Goal: Task Accomplishment & Management: Use online tool/utility

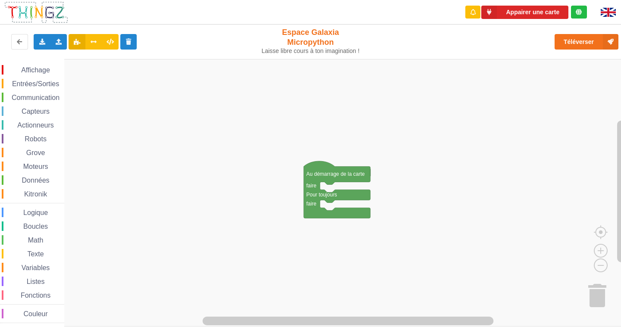
click at [605, 11] on img at bounding box center [608, 12] width 15 height 9
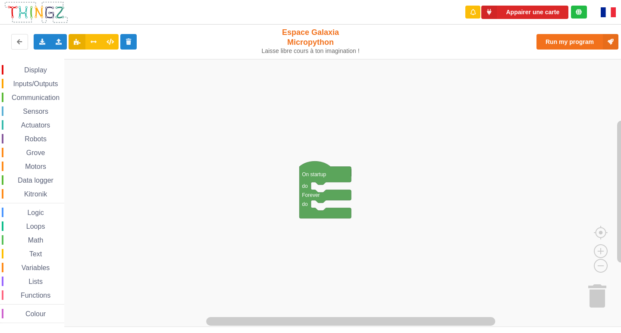
click at [605, 11] on img at bounding box center [608, 12] width 15 height 10
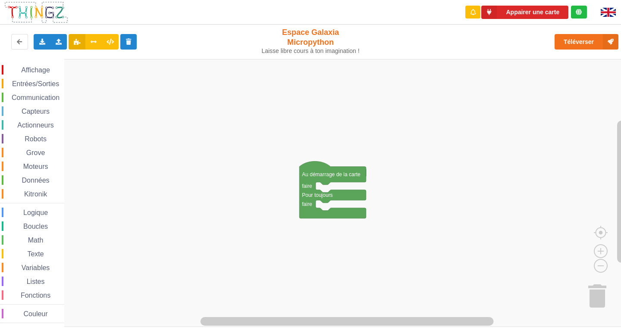
click at [610, 9] on img at bounding box center [608, 12] width 15 height 9
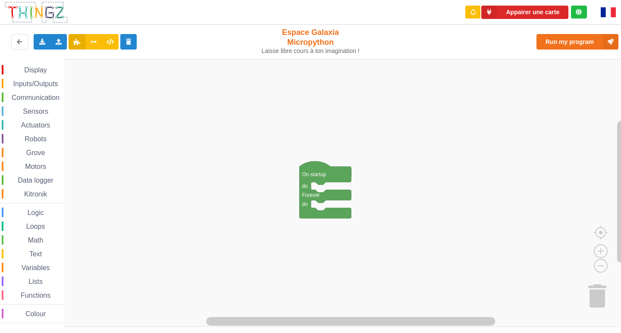
click at [606, 15] on img at bounding box center [608, 12] width 15 height 10
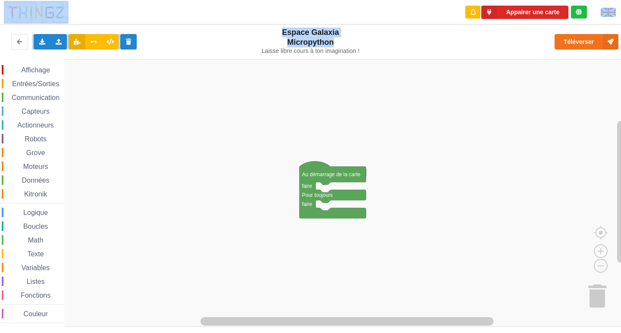
drag, startPoint x: 338, startPoint y: 41, endPoint x: 176, endPoint y: -38, distance: 179.6
click at [176, 0] on html "Appairer une carte Exporter l'assemblage de blocs Exporter l'assemblage de bloc…" at bounding box center [310, 166] width 621 height 333
click at [217, 213] on rect "Espace de travail de Blocky" at bounding box center [313, 193] width 627 height 268
click at [185, 144] on rect "Espace de travail de Blocky" at bounding box center [313, 193] width 627 height 268
click at [29, 72] on span "Affichage" at bounding box center [35, 69] width 31 height 7
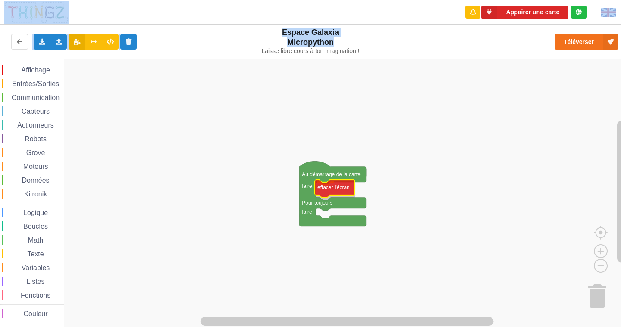
click at [324, 194] on div "Affichage Entrées/Sorties Communication Capteurs Actionneurs Robots Grove Moteu…" at bounding box center [313, 193] width 627 height 268
click at [34, 67] on span "Affichage" at bounding box center [35, 69] width 31 height 7
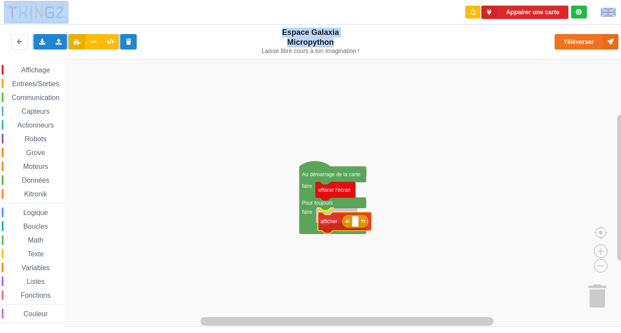
click at [326, 223] on div "Affichage Entrées/Sorties Communication Capteurs Actionneurs Robots Grove Moteu…" at bounding box center [313, 193] width 627 height 268
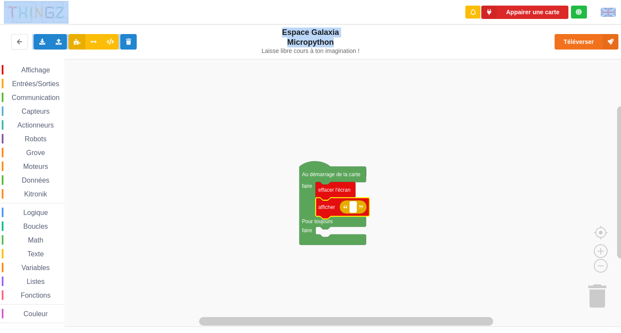
click at [354, 208] on text "Espace de travail de Blocky" at bounding box center [352, 207] width 1 height 6
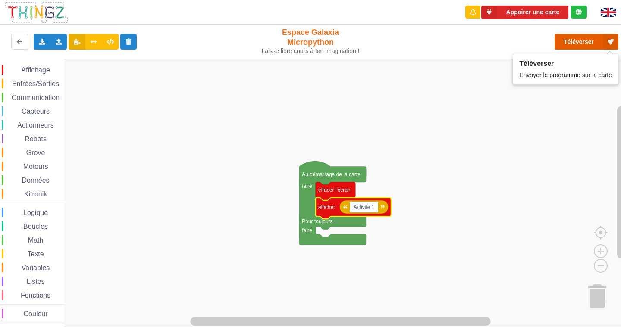
click at [577, 35] on button "Téléverser" at bounding box center [587, 42] width 64 height 16
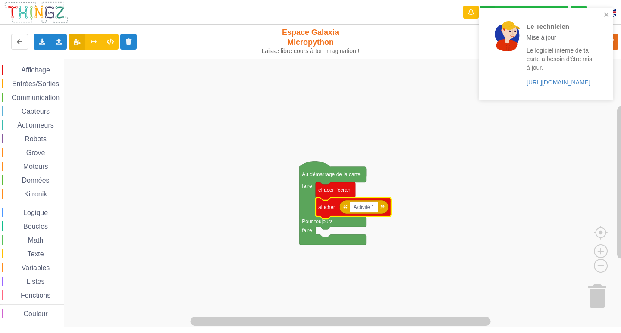
click at [374, 206] on input "Activité 1" at bounding box center [364, 207] width 28 height 11
click at [376, 206] on input "Activité 1" at bounding box center [364, 207] width 28 height 11
type input "A"
type input "KEBAB"
click at [605, 15] on icon "close" at bounding box center [607, 14] width 6 height 7
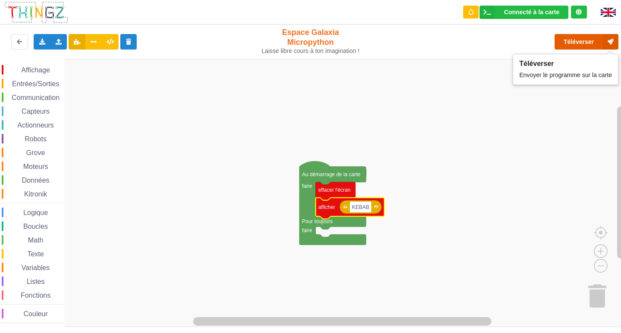
click at [596, 41] on button "Téléverser" at bounding box center [587, 42] width 64 height 16
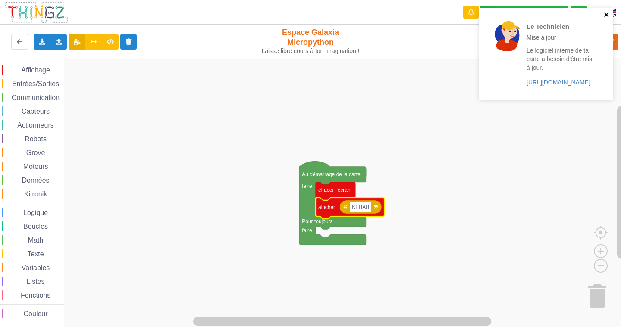
click at [605, 14] on icon "close" at bounding box center [606, 15] width 4 height 4
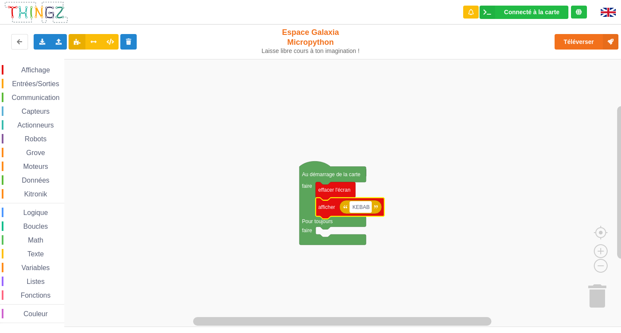
click at [365, 208] on text "KEBAB" at bounding box center [360, 207] width 17 height 6
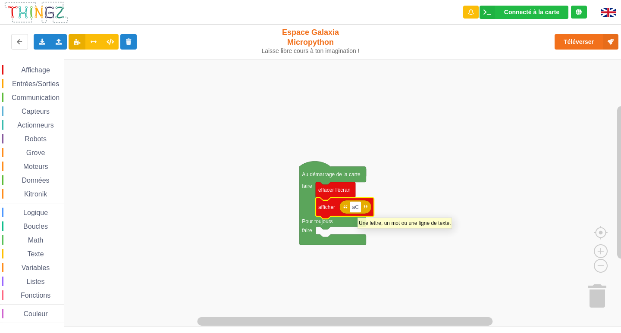
type input "a"
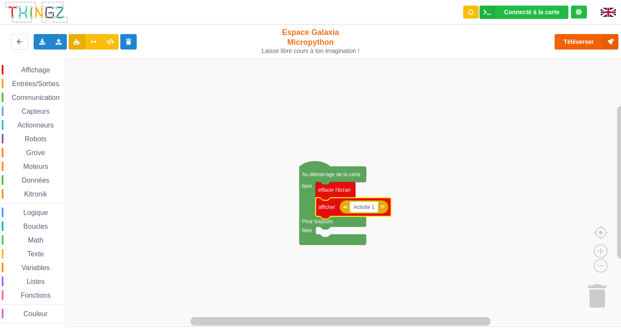
type input "Activite 1"
click at [577, 40] on button "Téléverser" at bounding box center [587, 42] width 64 height 16
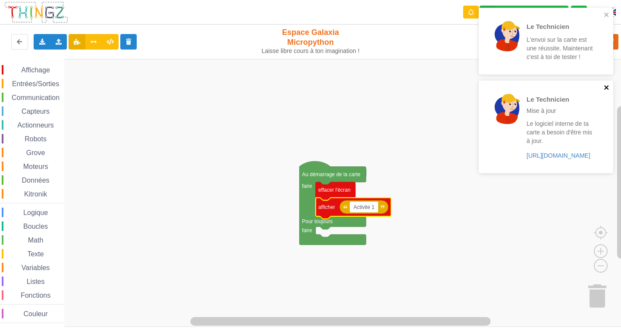
click at [604, 88] on icon "close" at bounding box center [607, 87] width 6 height 7
click at [609, 16] on icon "close" at bounding box center [606, 15] width 4 height 4
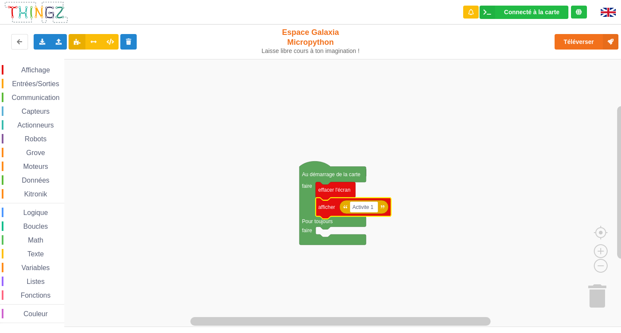
click at [47, 69] on span "Affichage" at bounding box center [35, 69] width 31 height 7
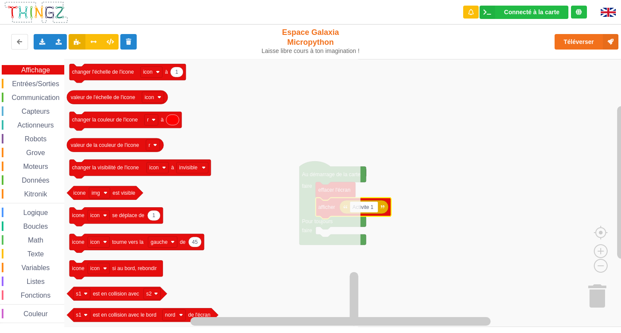
click at [16, 85] on span "Entrées/Sorties" at bounding box center [36, 83] width 50 height 7
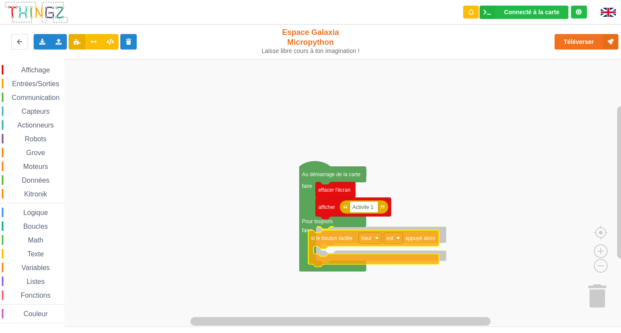
click at [350, 244] on div "Affichage Entrées/Sorties Communication Capteurs Actionneurs Robots Grove Moteu…" at bounding box center [313, 193] width 627 height 268
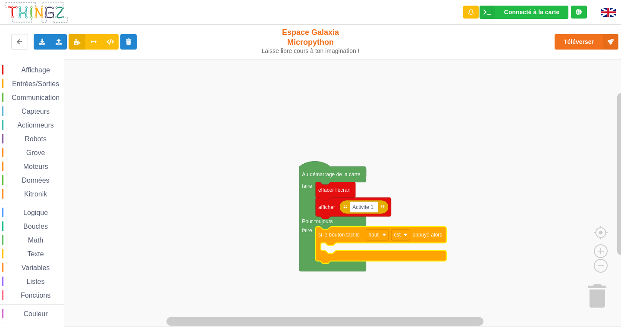
click at [30, 88] on div "Entrées/Sorties" at bounding box center [33, 83] width 63 height 9
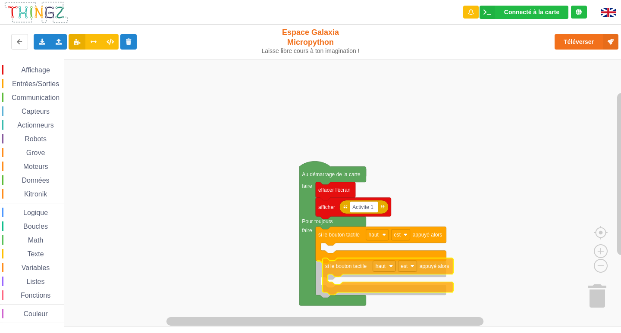
click at [355, 267] on div "Affichage Entrées/Sorties Communication Capteurs Actionneurs Robots Grove Moteu…" at bounding box center [313, 193] width 627 height 268
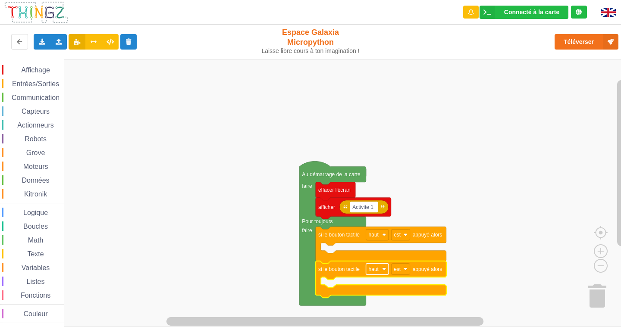
click at [374, 268] on text "haut" at bounding box center [374, 270] width 10 height 6
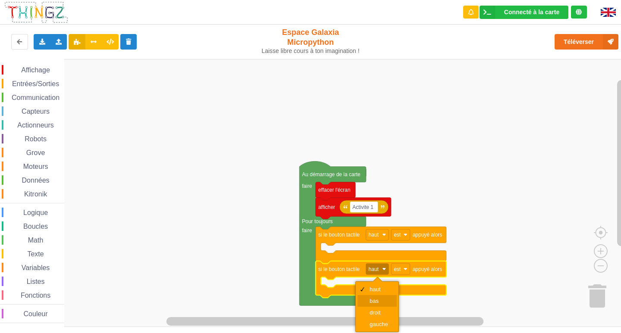
click at [377, 298] on div "bas" at bounding box center [380, 301] width 21 height 6
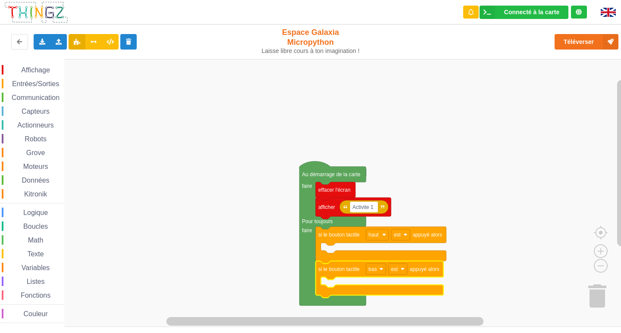
click at [47, 116] on div "Capteurs" at bounding box center [33, 111] width 63 height 9
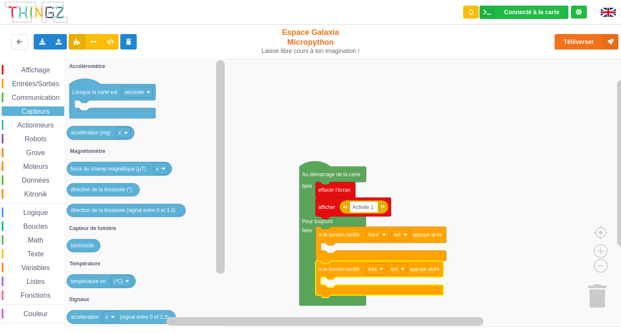
click at [47, 111] on span "Capteurs" at bounding box center [35, 111] width 31 height 7
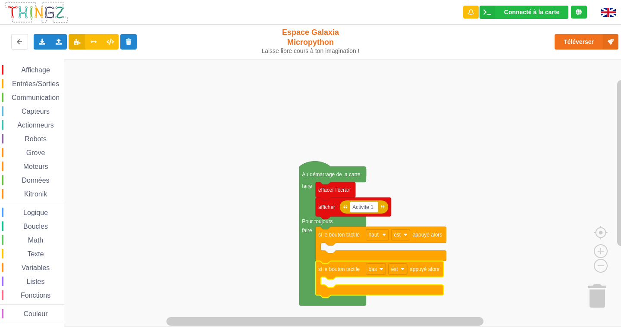
click at [41, 96] on span "Communication" at bounding box center [35, 97] width 50 height 7
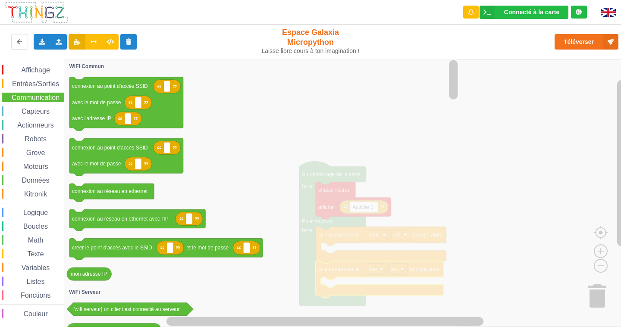
click at [41, 96] on span "Communication" at bounding box center [35, 97] width 50 height 7
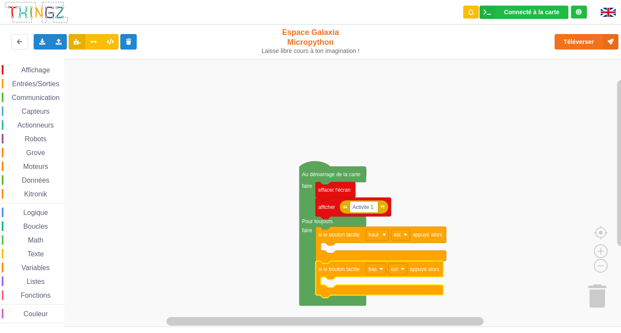
click at [38, 73] on span "Affichage" at bounding box center [35, 69] width 31 height 7
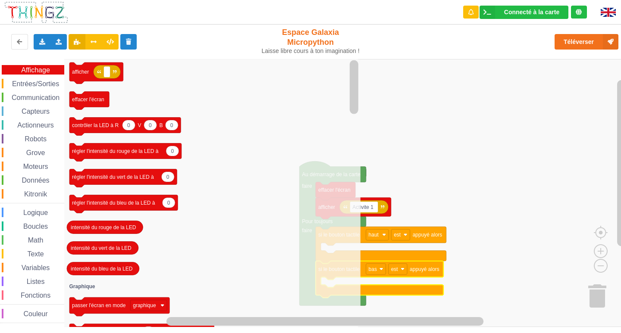
click at [31, 93] on div "Communication" at bounding box center [33, 97] width 63 height 9
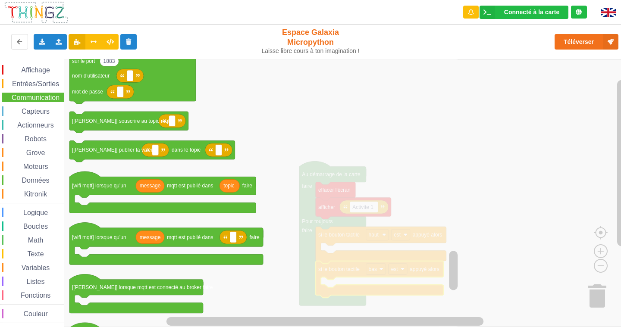
click at [41, 82] on span "Entrées/Sorties" at bounding box center [36, 83] width 50 height 7
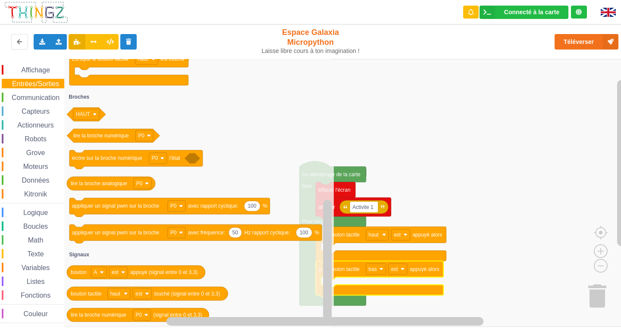
click at [47, 107] on div "Capteurs" at bounding box center [33, 111] width 63 height 9
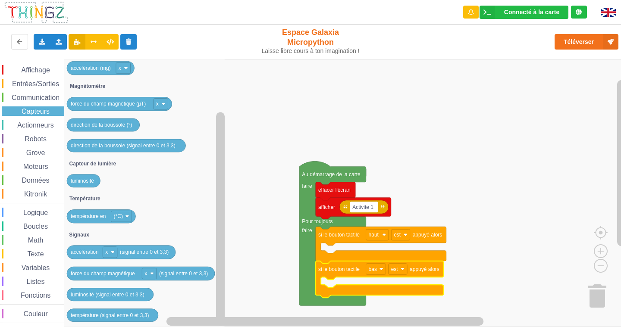
click at [35, 96] on span "Communication" at bounding box center [35, 97] width 50 height 7
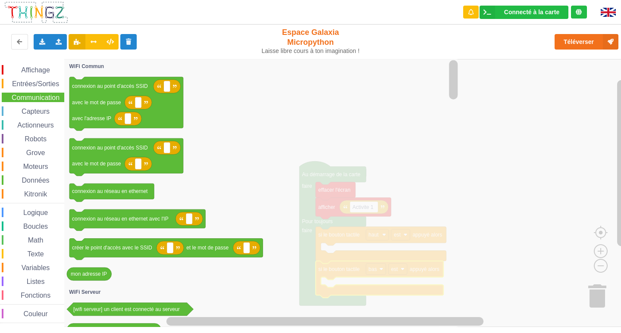
click at [28, 72] on span "Affichage" at bounding box center [35, 69] width 31 height 7
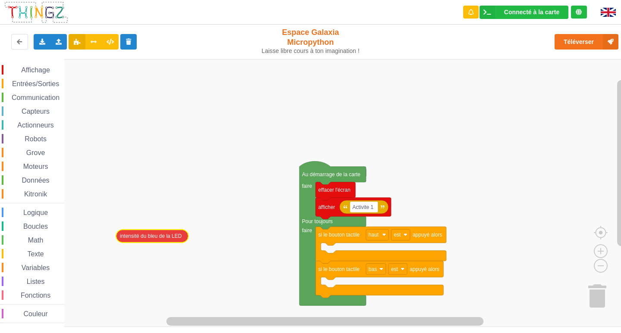
click at [148, 237] on div "Affichage Entrées/Sorties Communication Capteurs Actionneurs Robots Grove Moteu…" at bounding box center [313, 193] width 627 height 268
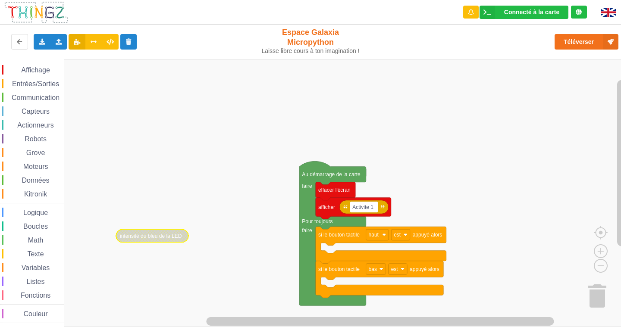
click at [19, 66] on div "Affichage" at bounding box center [33, 69] width 63 height 9
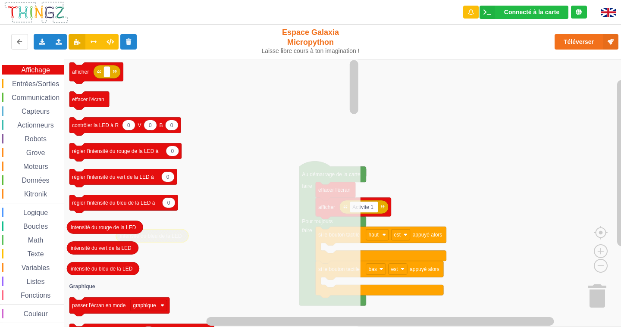
click at [51, 108] on div "Capteurs" at bounding box center [33, 111] width 63 height 9
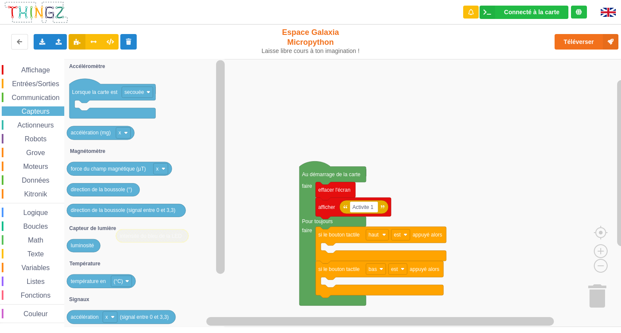
click at [35, 72] on span "Affichage" at bounding box center [35, 69] width 31 height 7
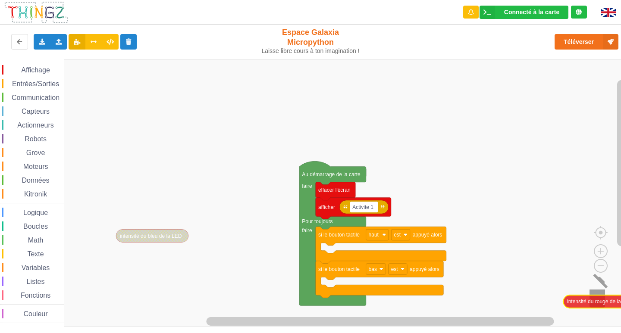
click at [597, 299] on div "Affichage Entrées/Sorties Communication Capteurs Actionneurs Robots Grove Moteu…" at bounding box center [313, 193] width 627 height 268
click at [38, 84] on span "Entrées/Sorties" at bounding box center [36, 83] width 50 height 7
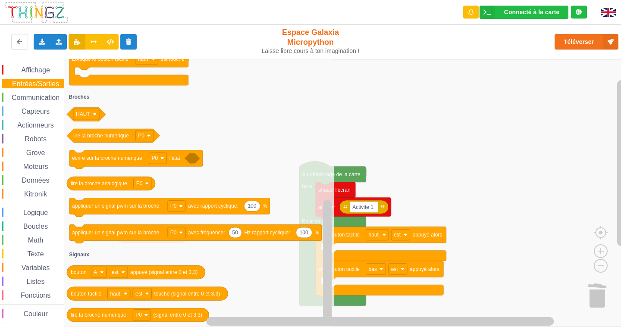
click at [25, 70] on span "Affichage" at bounding box center [35, 69] width 31 height 7
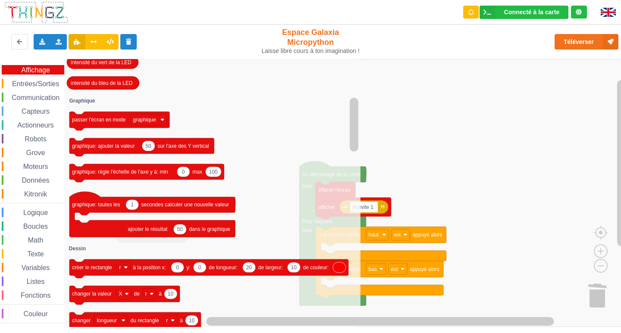
click at [35, 124] on span "Actionneurs" at bounding box center [35, 125] width 39 height 7
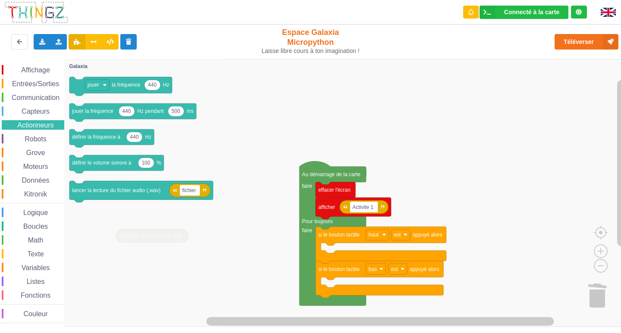
click at [37, 113] on span "Capteurs" at bounding box center [35, 111] width 31 height 7
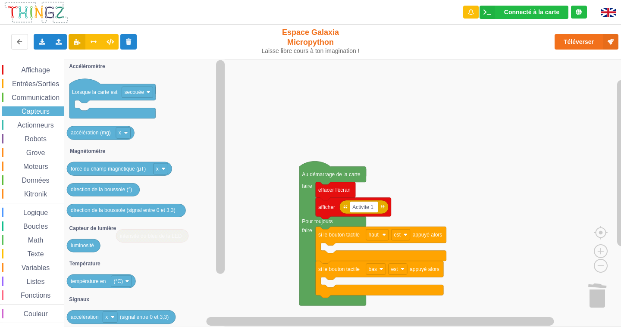
click at [36, 93] on div "Affichage Entrées/Sorties Communication Capteurs Actionneurs Robots Grove Moteu…" at bounding box center [32, 194] width 64 height 258
click at [32, 98] on span "Communication" at bounding box center [35, 97] width 50 height 7
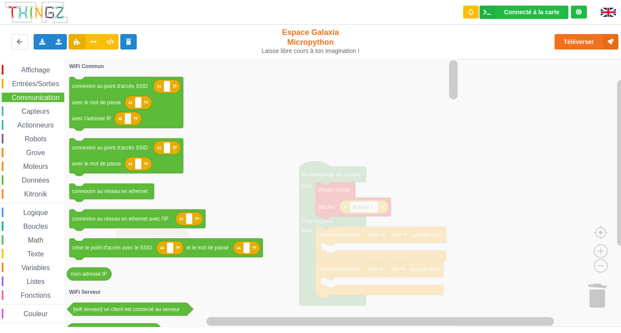
click at [31, 85] on span "Entrées/Sorties" at bounding box center [36, 83] width 50 height 7
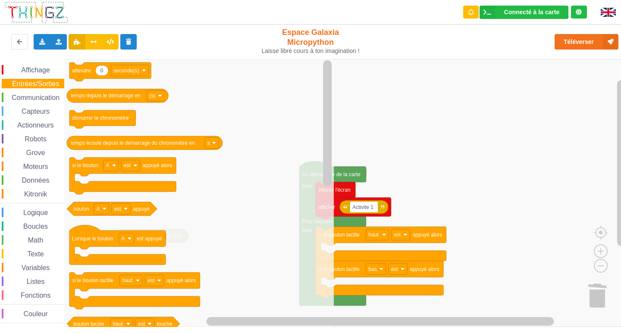
click at [39, 72] on span "Affichage" at bounding box center [35, 69] width 31 height 7
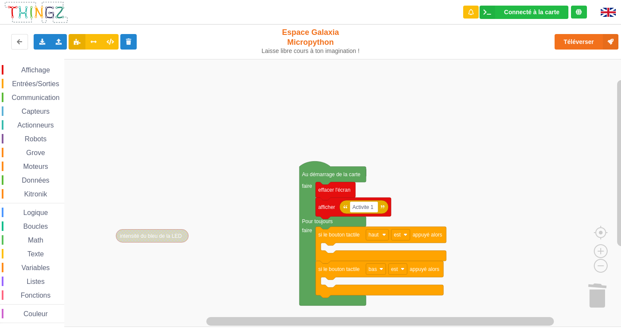
click at [500, 233] on rect "Espace de travail de Blocky" at bounding box center [313, 193] width 627 height 268
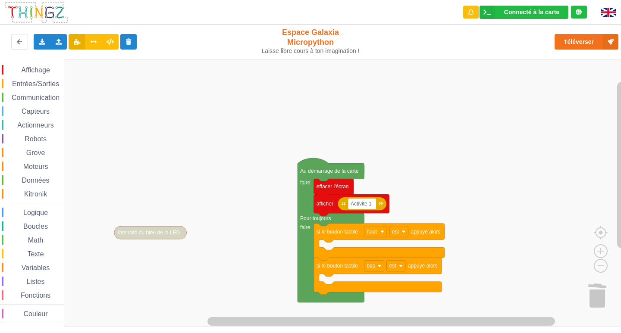
click at [47, 71] on span "Affichage" at bounding box center [35, 69] width 31 height 7
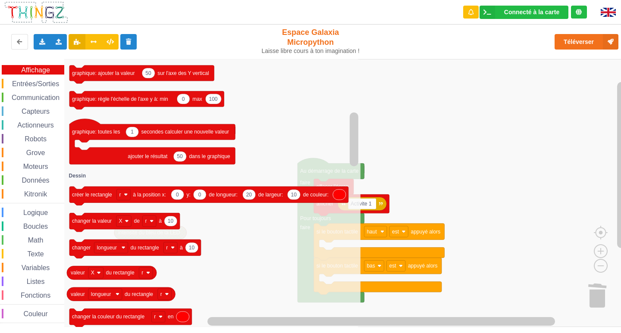
click at [36, 87] on span "Entrées/Sorties" at bounding box center [36, 83] width 50 height 7
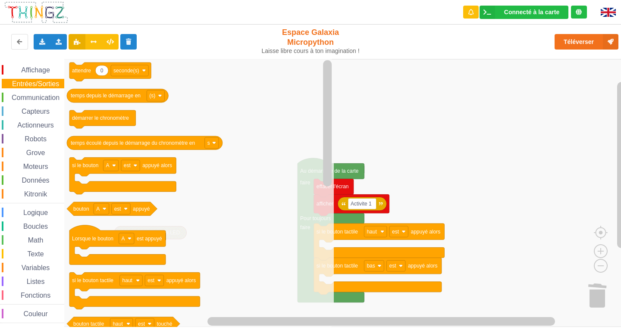
click at [38, 97] on span "Communication" at bounding box center [35, 97] width 50 height 7
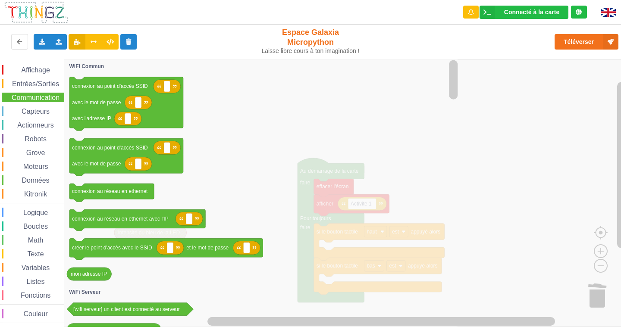
click at [23, 68] on span "Affichage" at bounding box center [35, 69] width 31 height 7
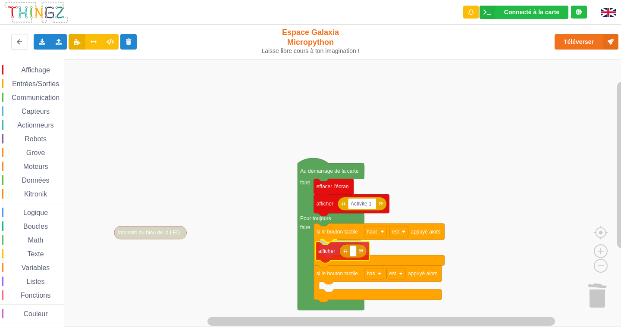
click at [319, 256] on div "Affichage Entrées/Sorties Communication Capteurs Actionneurs Robots Grove Moteu…" at bounding box center [313, 193] width 627 height 268
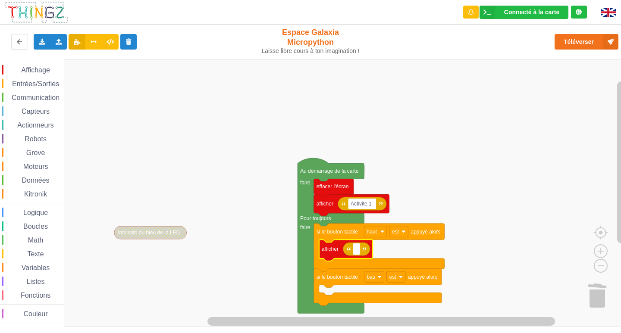
click at [358, 247] on rect "Espace de travail de Blocky" at bounding box center [356, 249] width 6 height 11
click at [367, 246] on input "Alluer la" at bounding box center [366, 249] width 27 height 11
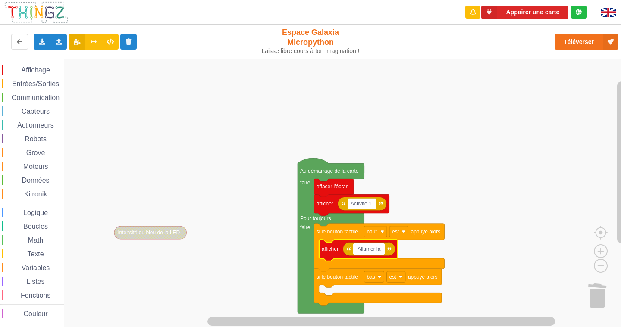
click at [380, 247] on input "Allumer la" at bounding box center [368, 249] width 31 height 11
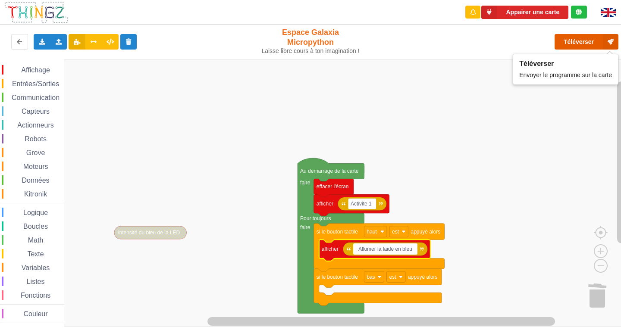
click at [593, 38] on button "Téléverser" at bounding box center [587, 42] width 64 height 16
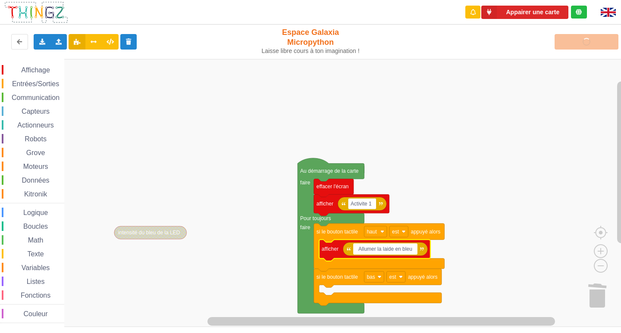
click at [387, 250] on input "Allumer la laide en bleu" at bounding box center [385, 249] width 64 height 11
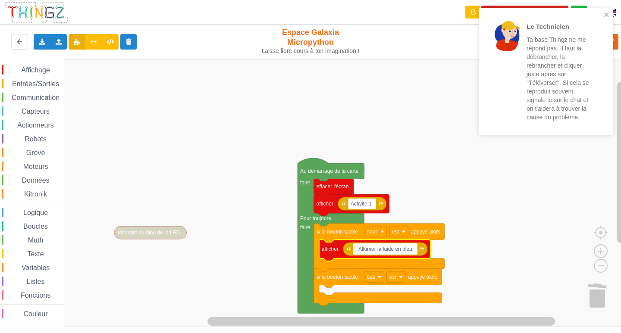
click at [388, 251] on input "Allumer la laide en bleu" at bounding box center [385, 249] width 64 height 11
click at [393, 249] on input "Allumer la lede en bleu" at bounding box center [384, 249] width 63 height 11
type input "Allumer la led en bleu"
click at [603, 16] on div "Le Technicien Ta base Thingz ne me répond pas. Il faut la débrancher, la rebran…" at bounding box center [543, 71] width 122 height 120
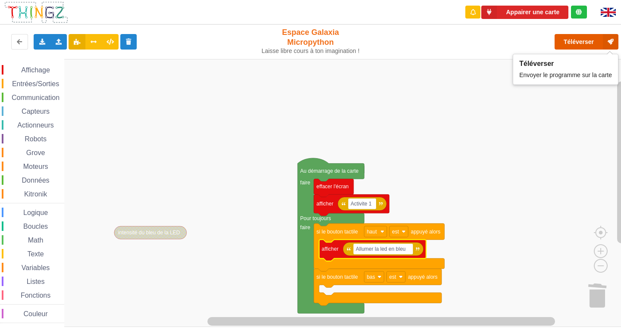
click at [571, 39] on button "Téléverser" at bounding box center [587, 42] width 64 height 16
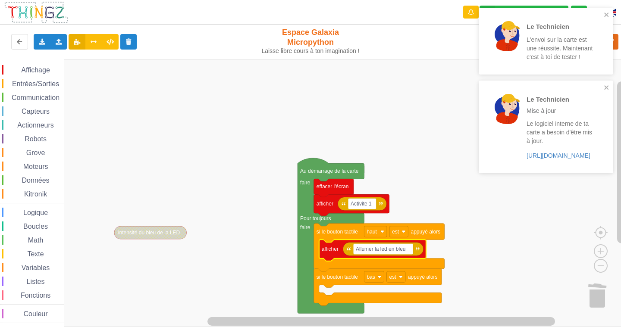
click at [602, 11] on div "Le Technicien L'envoi sur la carte est une réussite. Maintenant c'est à toi de …" at bounding box center [546, 41] width 135 height 67
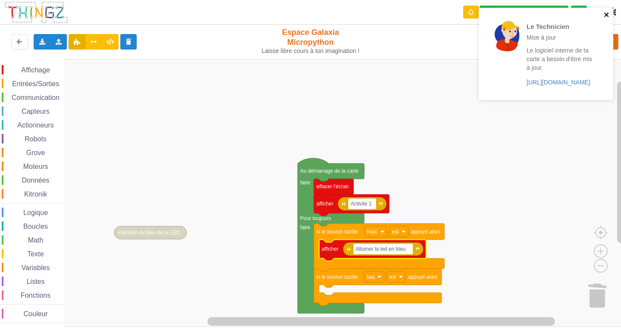
click at [606, 17] on icon "close" at bounding box center [607, 14] width 6 height 7
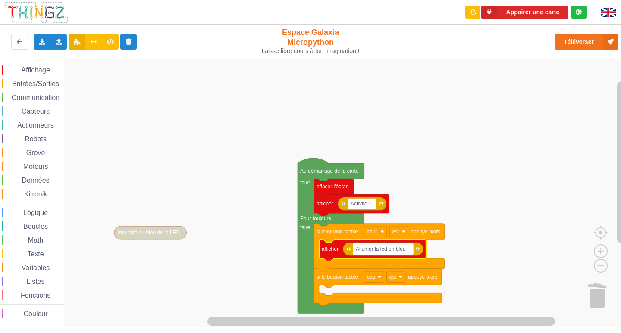
click at [409, 250] on rect "Espace de travail de Blocky" at bounding box center [383, 249] width 60 height 11
click at [407, 251] on input "Allumer la led en bleu" at bounding box center [383, 249] width 60 height 11
drag, startPoint x: 358, startPoint y: 250, endPoint x: 431, endPoint y: 276, distance: 76.6
click at [431, 276] on body "Appairer une carte Exporter l'assemblage de blocs Exporter l'assemblage de bloc…" at bounding box center [310, 166] width 621 height 333
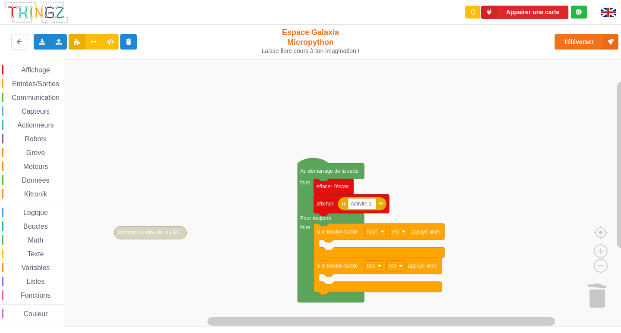
click at [21, 72] on span "Affichage" at bounding box center [35, 69] width 31 height 7
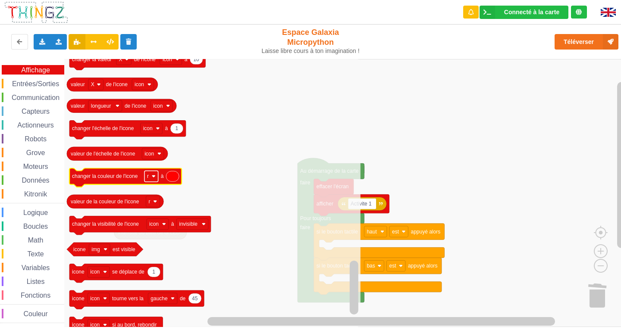
click at [155, 179] on rect "Espace de travail de Blocky" at bounding box center [152, 176] width 14 height 11
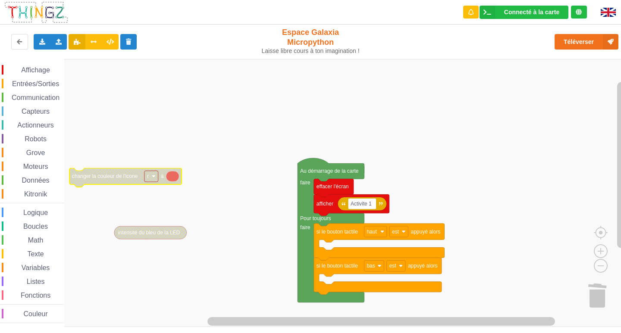
click at [152, 179] on rect "Espace de travail de Blocky" at bounding box center [152, 176] width 14 height 11
click at [162, 151] on rect "Espace de travail de Blocky" at bounding box center [313, 193] width 627 height 268
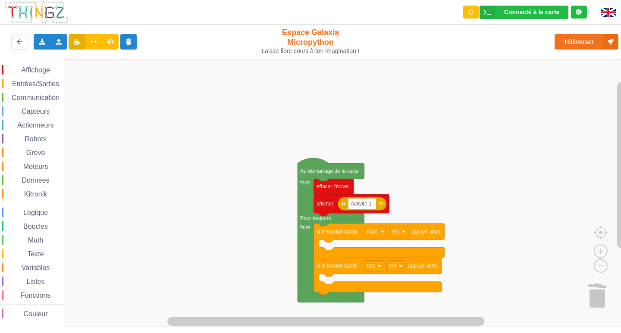
click at [28, 67] on span "Affichage" at bounding box center [35, 69] width 31 height 7
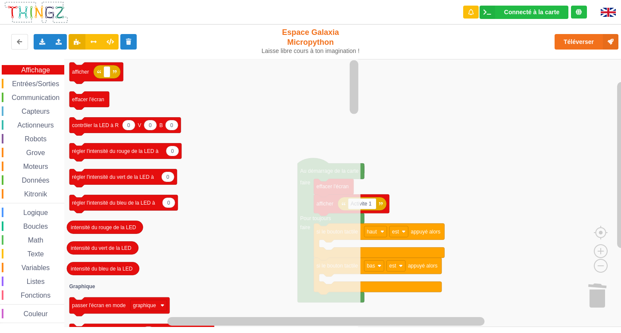
click at [35, 72] on span "Affichage" at bounding box center [35, 69] width 31 height 7
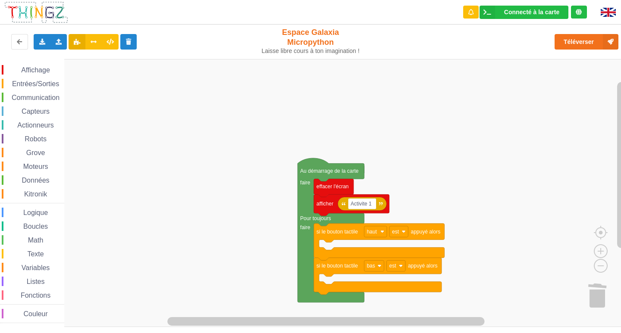
click at [47, 73] on span "Affichage" at bounding box center [35, 69] width 31 height 7
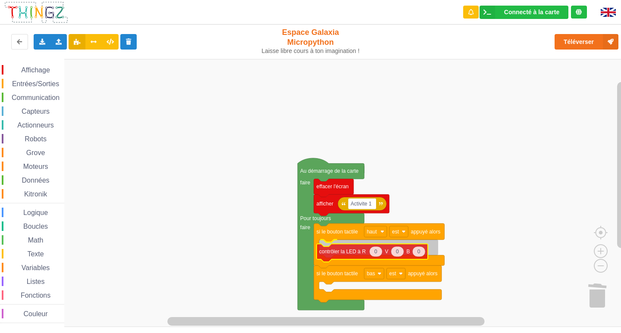
click at [364, 258] on div "Affichage Entrées/Sorties Communication Capteurs Actionneurs Robots Grove Moteu…" at bounding box center [313, 193] width 627 height 268
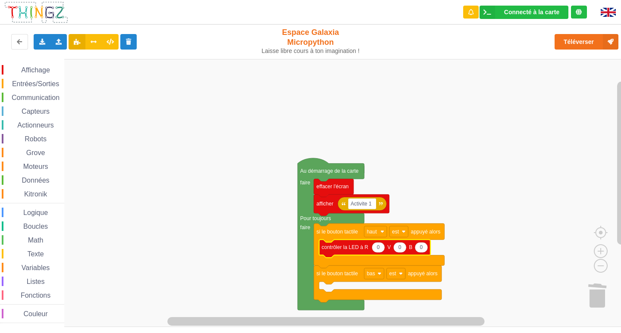
click at [384, 247] on icon "Espace de travail de Blocky" at bounding box center [378, 247] width 13 height 10
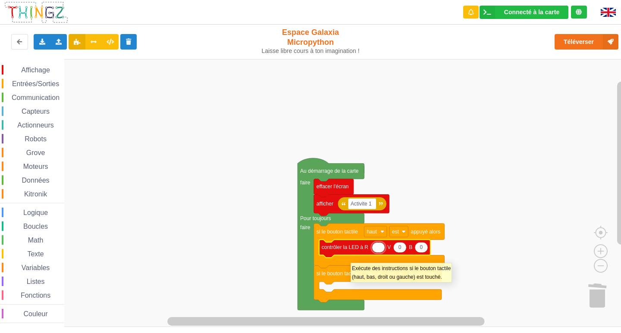
type input "0"
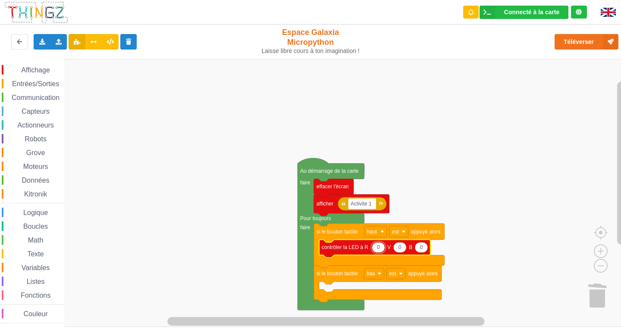
click at [425, 249] on icon "Espace de travail de Blocky" at bounding box center [421, 247] width 13 height 10
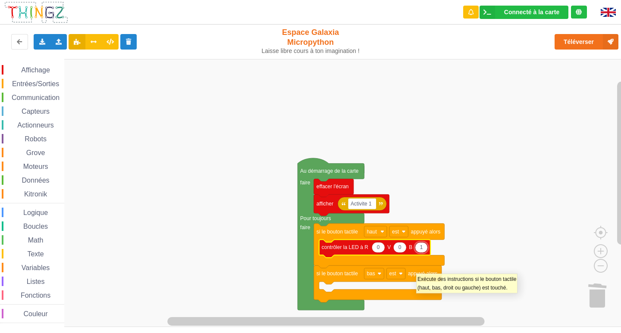
type input "10"
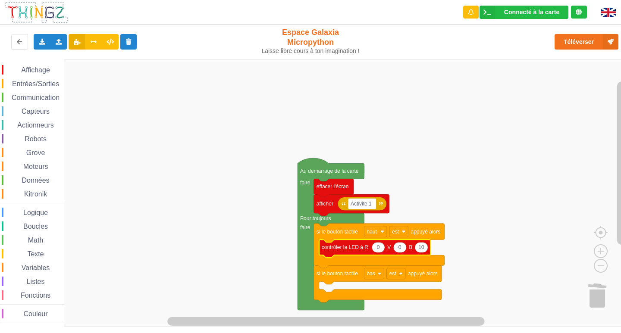
click at [32, 72] on span "Affichage" at bounding box center [35, 69] width 31 height 7
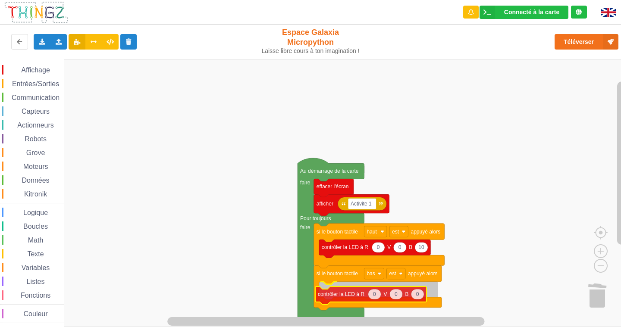
click at [342, 293] on div "Affichage Entrées/Sorties Communication Capteurs Actionneurs Robots Grove Moteu…" at bounding box center [313, 193] width 627 height 268
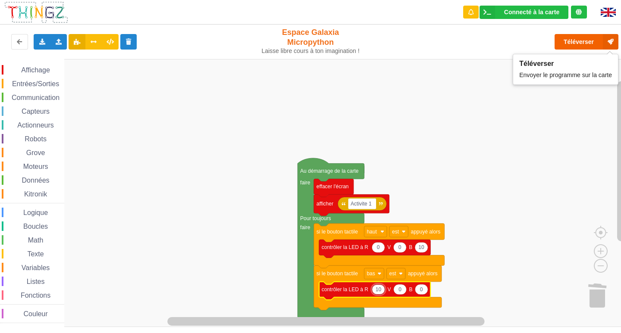
type input "10"
click at [592, 44] on button "Téléverser" at bounding box center [587, 42] width 64 height 16
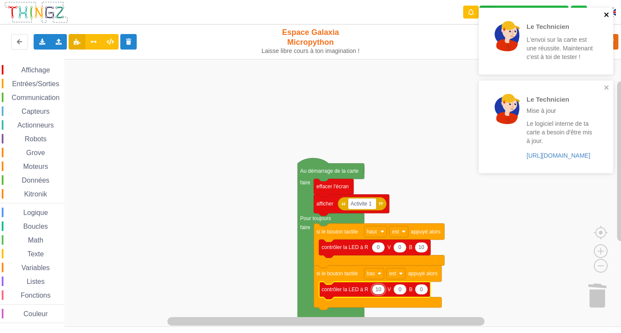
click at [609, 13] on icon "close" at bounding box center [607, 14] width 6 height 7
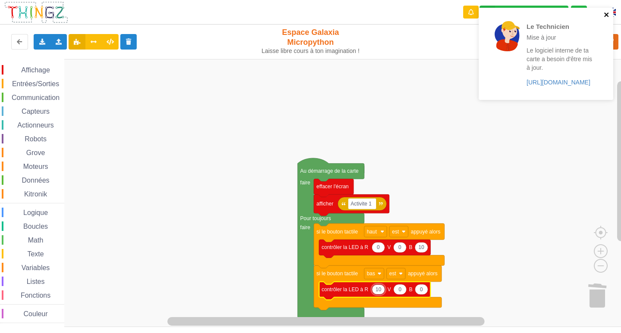
click at [606, 15] on icon "close" at bounding box center [606, 15] width 4 height 4
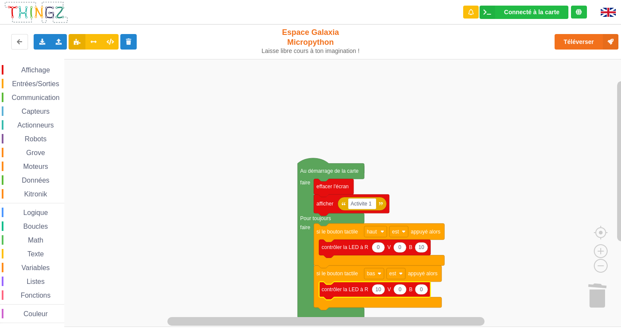
click at [45, 67] on span "Affichage" at bounding box center [35, 69] width 31 height 7
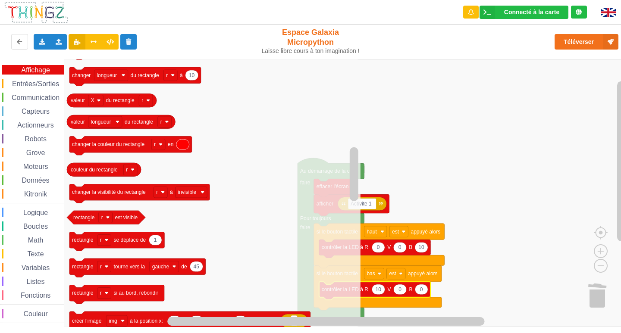
click at [38, 85] on span "Entrées/Sorties" at bounding box center [36, 83] width 50 height 7
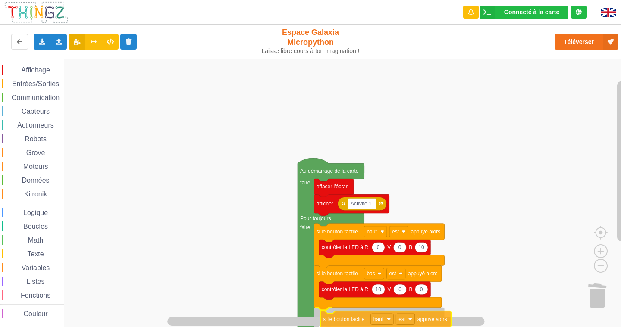
click at [356, 323] on div "Affichage Entrées/Sorties Communication Capteurs Actionneurs Robots Grove Moteu…" at bounding box center [313, 193] width 627 height 268
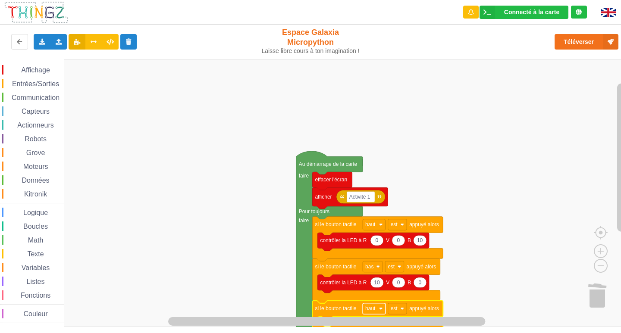
click at [380, 306] on rect "Espace de travail de Blocky" at bounding box center [374, 309] width 23 height 11
click at [375, 275] on div "droit" at bounding box center [376, 277] width 21 height 6
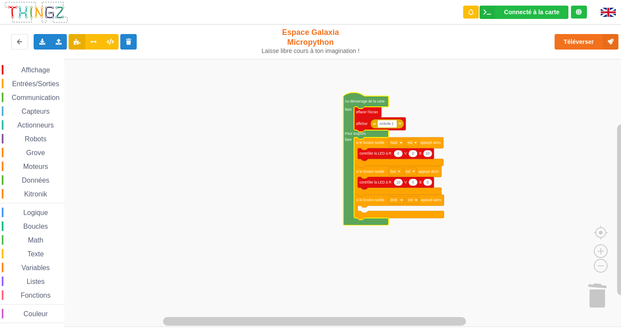
click at [28, 82] on span "Entrées/Sorties" at bounding box center [36, 83] width 50 height 7
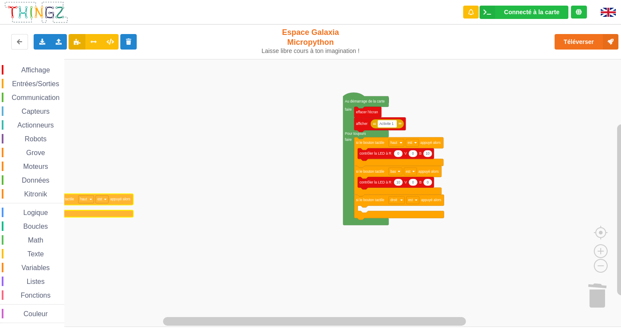
click at [55, 208] on div "Affichage Entrées/Sorties Communication Capteurs Actionneurs Robots Grove Moteu…" at bounding box center [313, 193] width 627 height 268
click at [34, 68] on span "Affichage" at bounding box center [35, 69] width 31 height 7
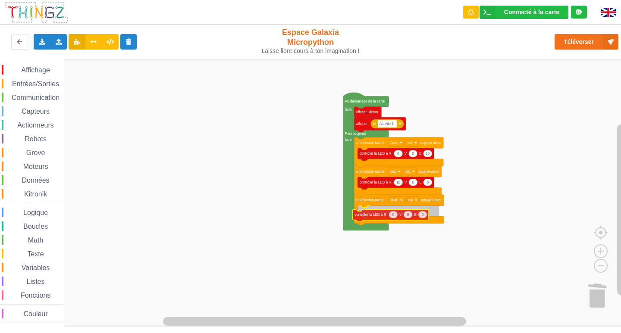
click at [372, 215] on div "Affichage Entrées/Sorties Communication Capteurs Actionneurs Robots Grove Moteu…" at bounding box center [313, 193] width 627 height 268
click at [413, 214] on icon "Espace de travail de Blocky" at bounding box center [413, 211] width 9 height 7
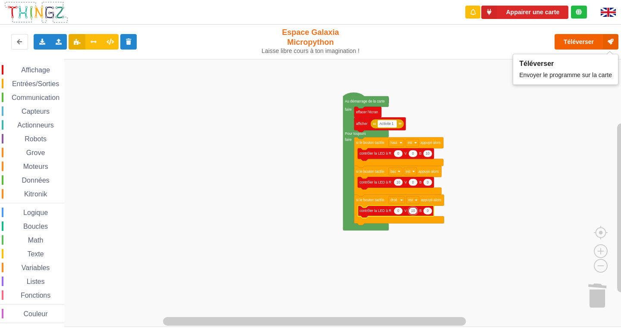
type input "10"
click at [569, 38] on button "Téléverser" at bounding box center [587, 42] width 64 height 16
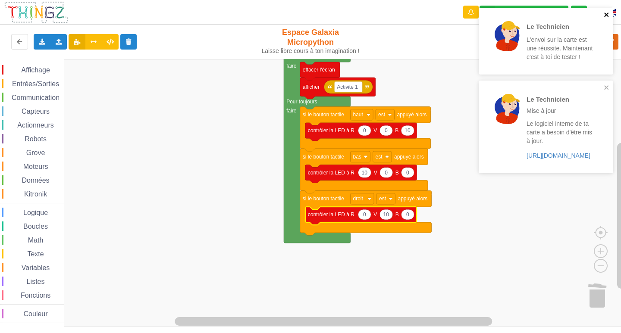
click at [604, 15] on icon "close" at bounding box center [607, 14] width 6 height 7
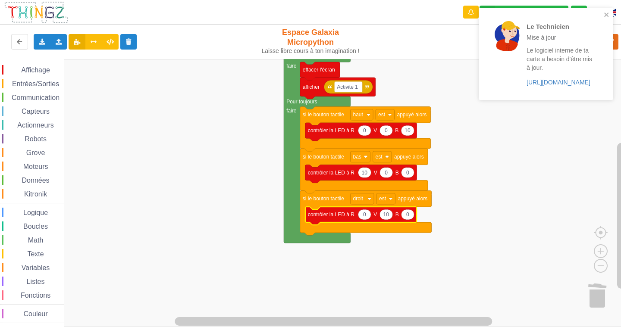
click at [608, 87] on div "Le Technicien Mise à jour Le logiciel interne de ta carte a besoin d'être mis à…" at bounding box center [546, 54] width 135 height 92
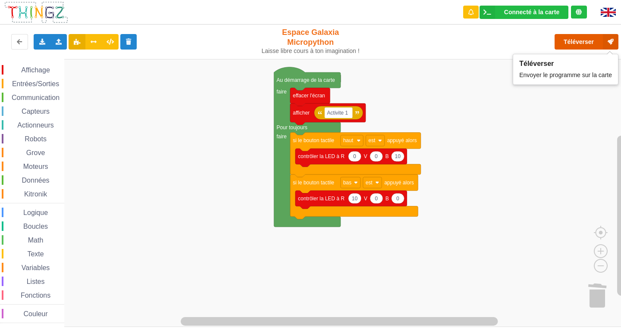
click at [592, 38] on button "Téléverser" at bounding box center [587, 42] width 64 height 16
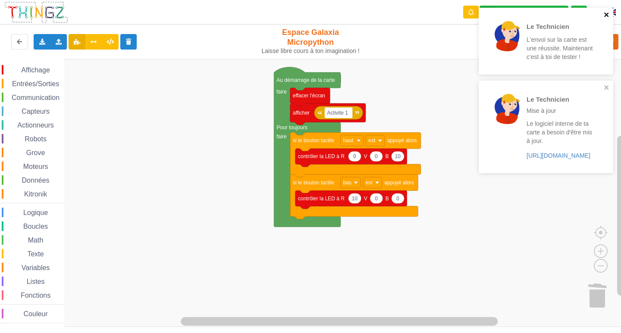
click at [609, 17] on icon "close" at bounding box center [607, 14] width 6 height 7
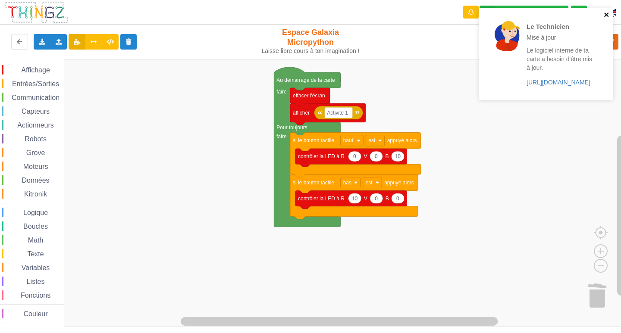
drag, startPoint x: 609, startPoint y: 86, endPoint x: 490, endPoint y: 76, distance: 119.9
click at [606, 87] on div "Le Technicien Mise à jour Le logiciel interne de ta carte a besoin d'être mis à…" at bounding box center [546, 54] width 135 height 92
click at [33, 80] on div "Entrées/Sorties" at bounding box center [33, 83] width 63 height 9
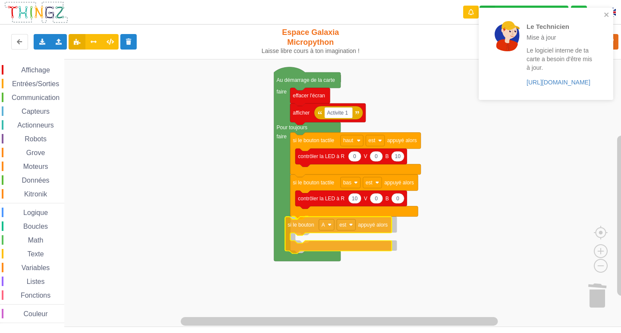
click at [306, 229] on div "Affichage Entrées/Sorties Communication Capteurs Actionneurs Robots Grove Moteu…" at bounding box center [313, 193] width 627 height 268
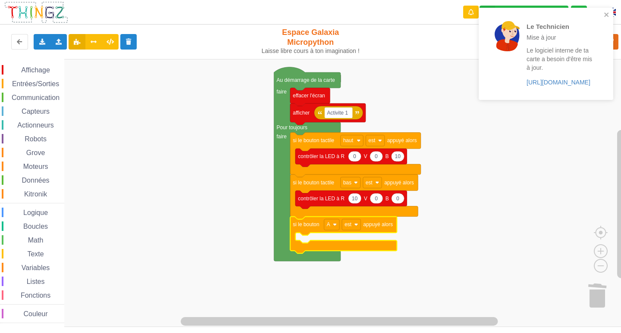
click at [26, 82] on span "Entrées/Sorties" at bounding box center [36, 83] width 50 height 7
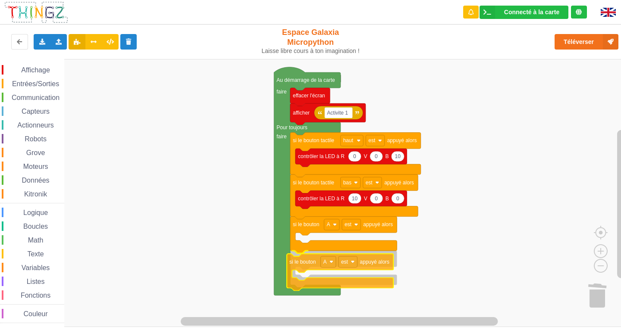
click at [313, 262] on div "Affichage Entrées/Sorties Communication Capteurs Actionneurs Robots Grove Moteu…" at bounding box center [313, 193] width 627 height 268
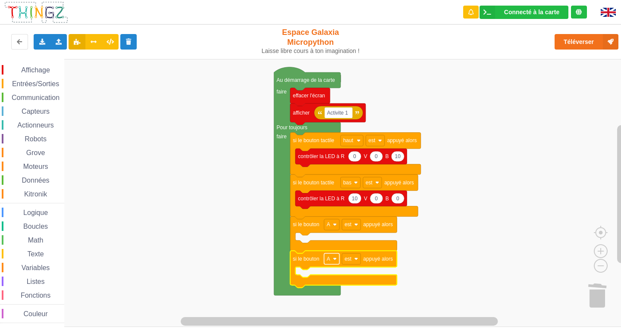
click at [330, 264] on rect "Espace de travail de Blocky" at bounding box center [331, 259] width 15 height 11
drag, startPoint x: 327, startPoint y: 283, endPoint x: 328, endPoint y: 288, distance: 4.8
click at [328, 288] on div "A B" at bounding box center [331, 285] width 39 height 23
click at [328, 288] on div "B" at bounding box center [334, 291] width 21 height 6
click at [24, 153] on span "Espace de travail de Blocky" at bounding box center [21, 153] width 7 height 7
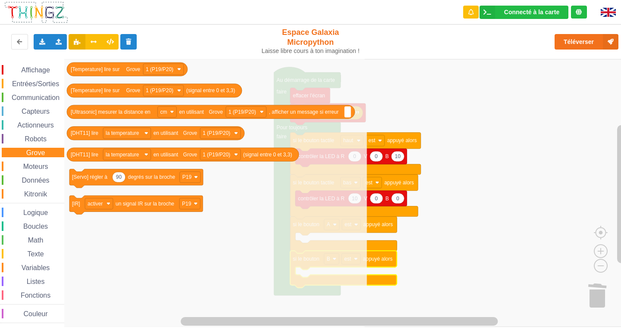
click at [24, 153] on span "Espace de travail de Blocky" at bounding box center [21, 153] width 7 height 7
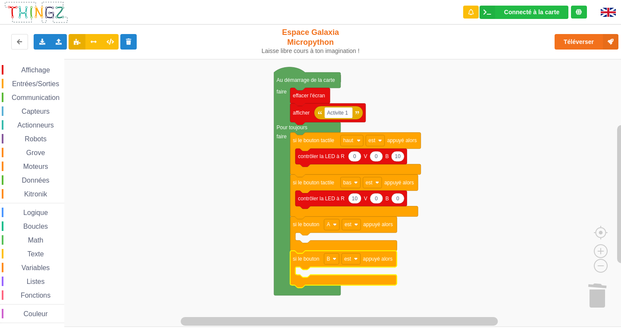
click at [29, 119] on div "Affichage Entrées/Sorties Communication Capteurs Actionneurs Robots Grove Moteu…" at bounding box center [32, 194] width 64 height 258
click at [33, 110] on span "Capteurs" at bounding box center [35, 111] width 31 height 7
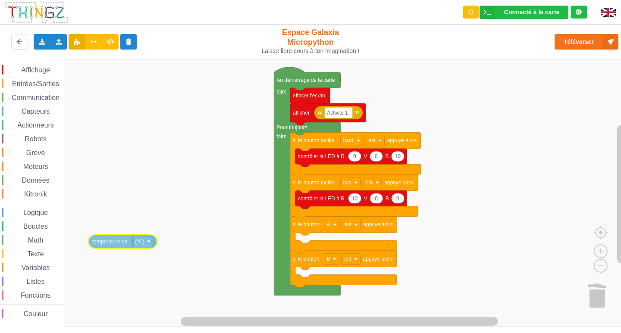
click at [113, 248] on div "Affichage Entrées/Sorties Communication Capteurs Actionneurs Robots Grove Moteu…" at bounding box center [313, 193] width 627 height 268
click at [48, 111] on span "Capteurs" at bounding box center [35, 111] width 31 height 7
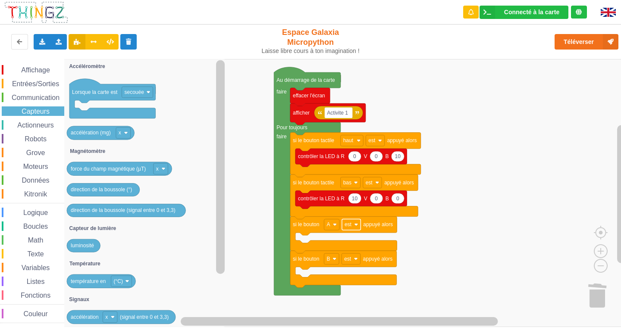
click at [356, 226] on image "Espace de travail de Blocky" at bounding box center [356, 225] width 4 height 4
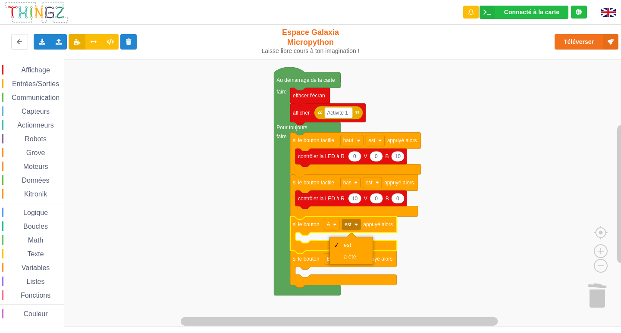
click at [420, 240] on rect "Espace de travail de Blocky" at bounding box center [313, 193] width 627 height 268
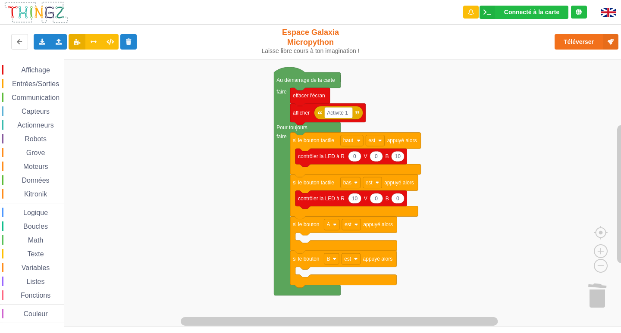
click at [31, 82] on span "Entrées/Sorties" at bounding box center [36, 83] width 50 height 7
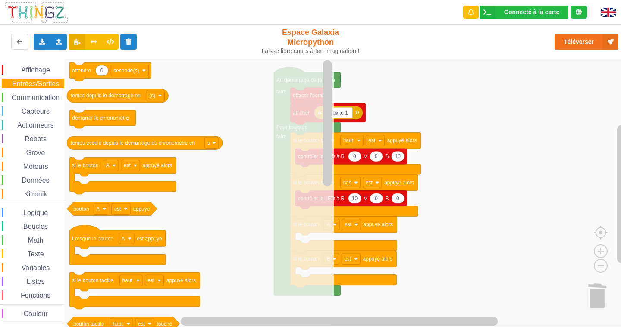
click at [17, 111] on span "Espace de travail de Blocky" at bounding box center [16, 111] width 7 height 7
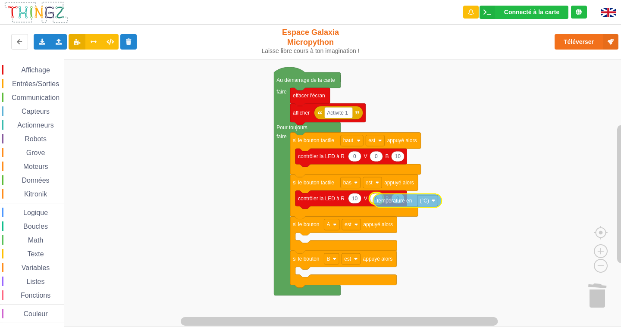
click at [402, 204] on div "Affichage Entrées/Sorties Communication Capteurs Actionneurs Robots Grove Moteu…" at bounding box center [313, 193] width 627 height 268
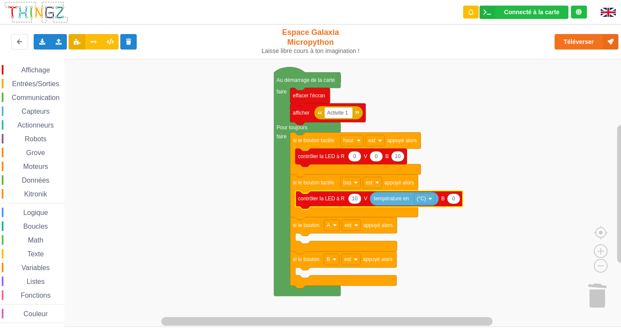
click at [406, 201] on text "température en" at bounding box center [391, 199] width 35 height 6
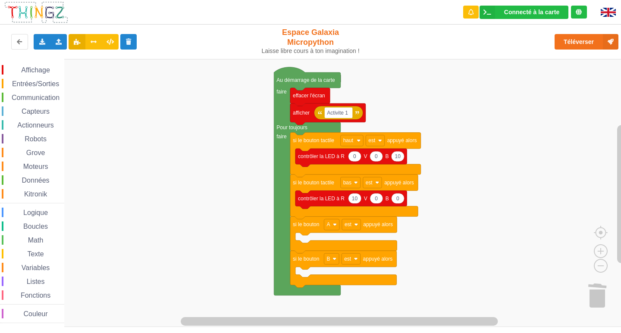
click at [28, 112] on span "Capteurs" at bounding box center [35, 111] width 31 height 7
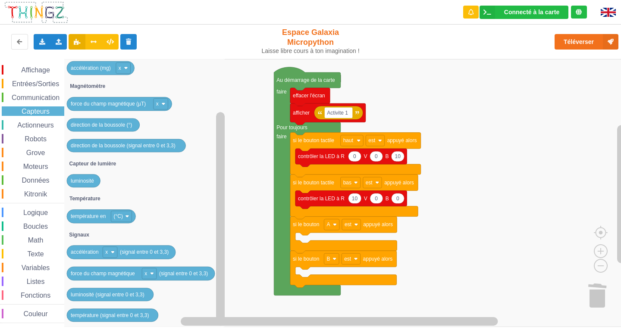
click at [37, 98] on span "Communication" at bounding box center [35, 97] width 50 height 7
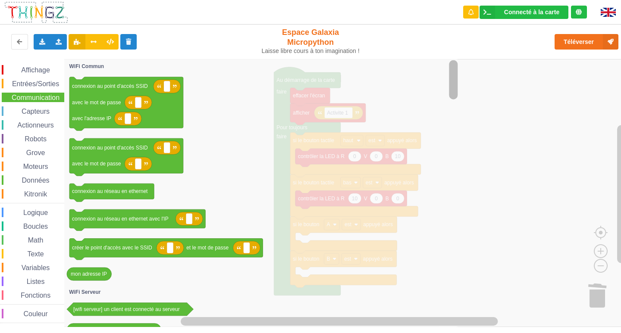
click at [455, 161] on rect "Espace de travail de Blocky" at bounding box center [453, 193] width 11 height 266
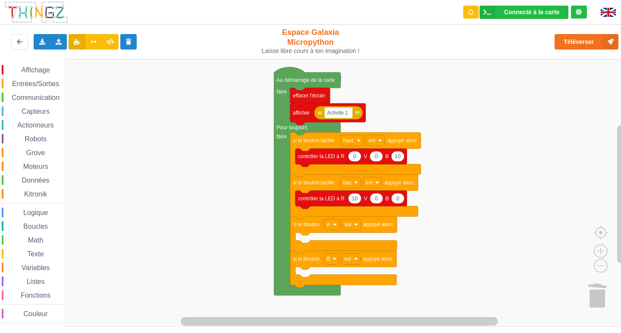
click at [472, 171] on rect "Espace de travail de Blocky" at bounding box center [313, 193] width 627 height 268
click at [360, 201] on icon "Espace de travail de Blocky" at bounding box center [355, 199] width 13 height 10
type input "1"
click at [401, 158] on icon "Espace de travail de Blocky" at bounding box center [397, 156] width 13 height 10
type input "100"
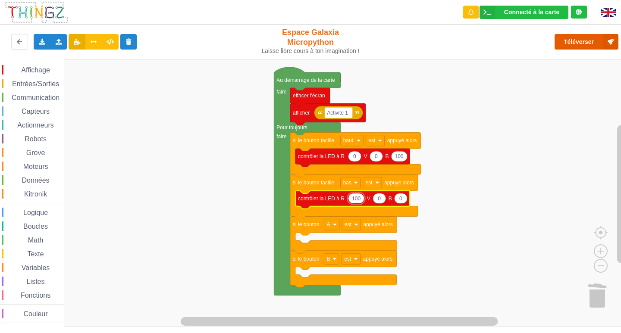
click at [573, 49] on button "Téléverser" at bounding box center [587, 42] width 64 height 16
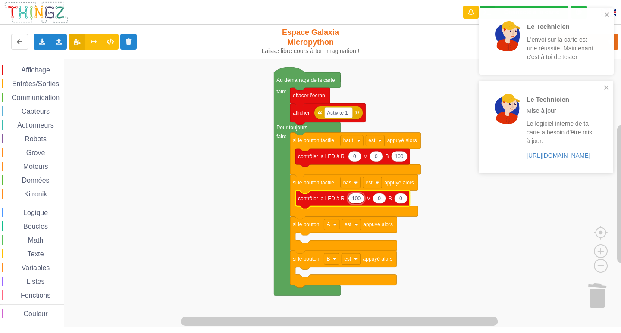
click at [604, 16] on div "Le Technicien L'envoi sur la carte est une réussite. Maintenant c'est à toi de …" at bounding box center [544, 41] width 122 height 60
click at [606, 81] on div "Le Technicien Mise à jour Le logiciel interne de ta carte a besoin d'être mis à…" at bounding box center [546, 127] width 135 height 92
click at [609, 14] on icon "close" at bounding box center [607, 14] width 6 height 7
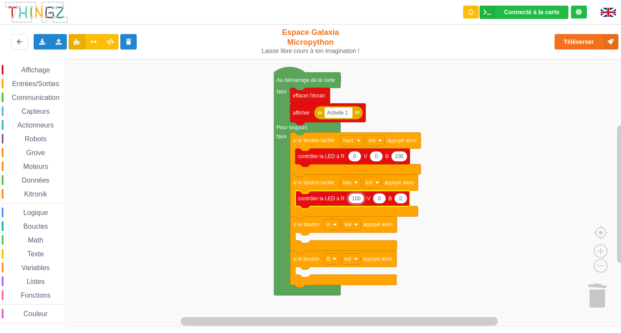
click at [360, 197] on input "100" at bounding box center [356, 198] width 16 height 11
type input "1000"
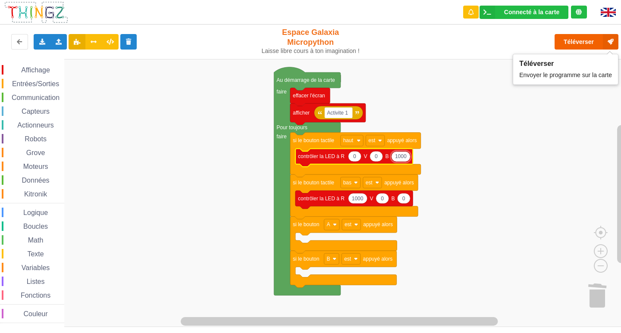
type input "1000"
click at [569, 38] on button "Téléverser" at bounding box center [587, 42] width 64 height 16
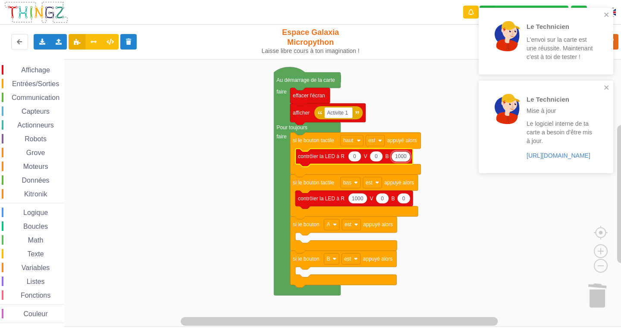
click at [408, 162] on icon "Espace de travail de Blocky" at bounding box center [354, 158] width 117 height 18
click at [409, 159] on icon "Espace de travail de Blocky" at bounding box center [400, 156] width 19 height 10
type input "10000"
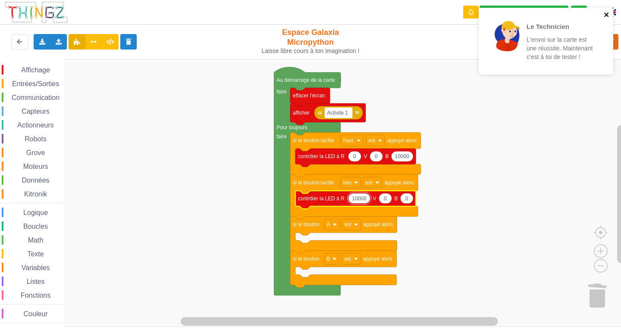
type input "10000"
click at [608, 13] on icon "close" at bounding box center [606, 15] width 4 height 4
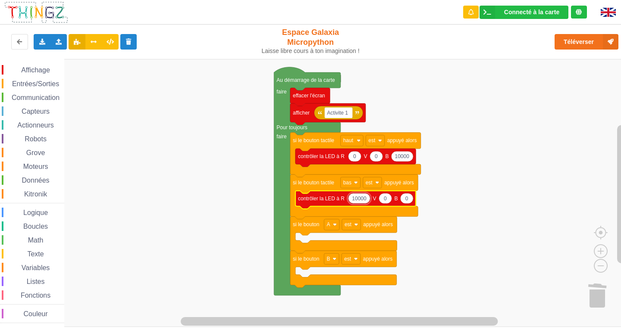
click at [613, 41] on div "Le Technicien L'envoi sur la carte est une réussite. Maintenant c'est à toi de …" at bounding box center [546, 44] width 138 height 76
click at [588, 37] on button "Téléverser" at bounding box center [587, 42] width 64 height 16
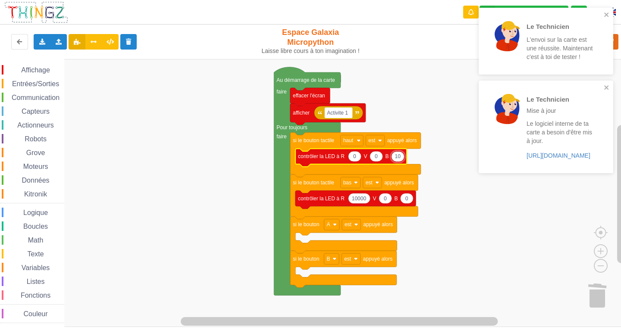
type input "100"
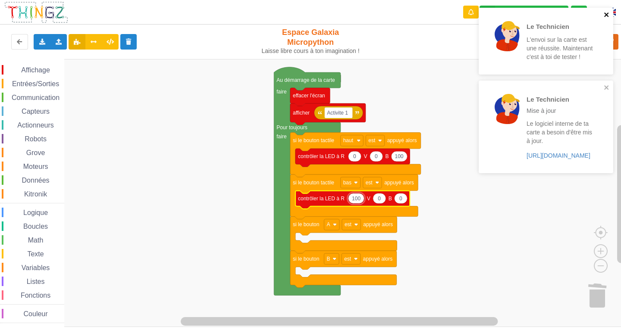
type input "100"
click at [606, 14] on icon "close" at bounding box center [606, 15] width 4 height 4
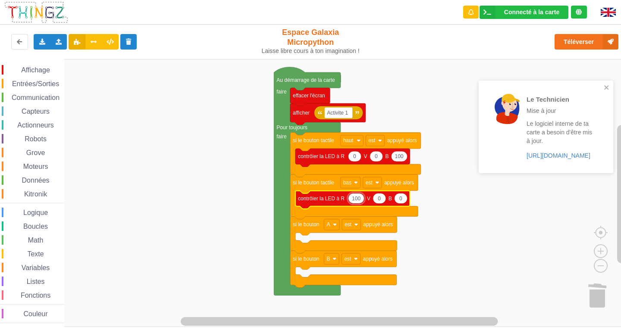
click at [578, 36] on div "Le Technicien L'envoi sur la carte est une réussite. Maintenant c'est à toi de …" at bounding box center [546, 93] width 138 height 175
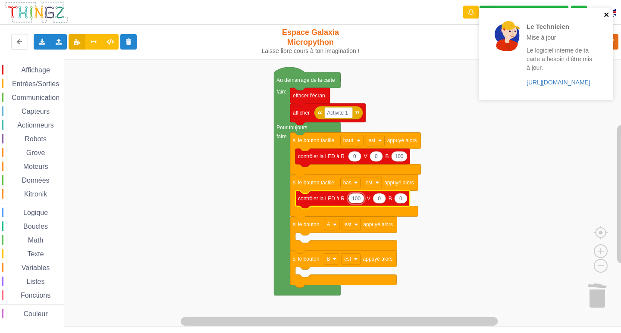
click at [605, 13] on icon "close" at bounding box center [606, 15] width 4 height 4
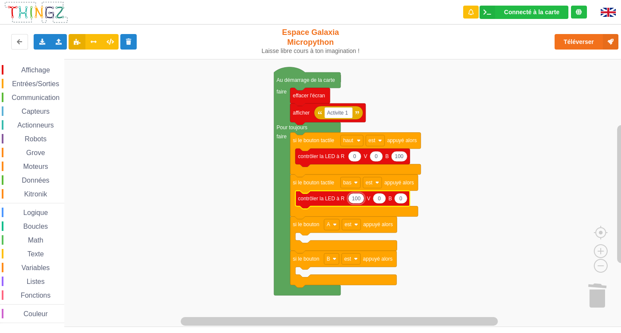
click at [587, 43] on div "Le Technicien Mise à jour Le logiciel interne de ta carte a besoin d'être mis à…" at bounding box center [546, 57] width 138 height 102
click at [576, 38] on button "Téléverser" at bounding box center [587, 42] width 64 height 16
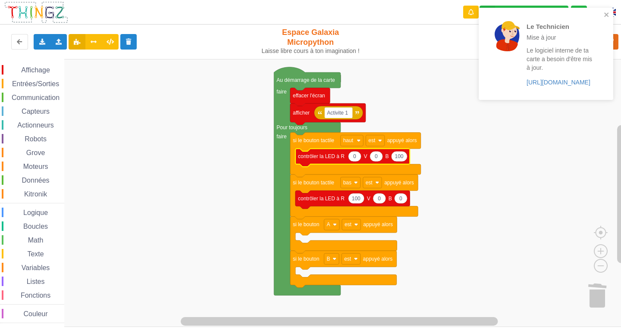
click at [420, 164] on rect "Espace de travail de Blocky" at bounding box center [313, 193] width 627 height 268
click at [405, 157] on icon "Espace de travail de Blocky" at bounding box center [399, 156] width 16 height 10
type input "1000"
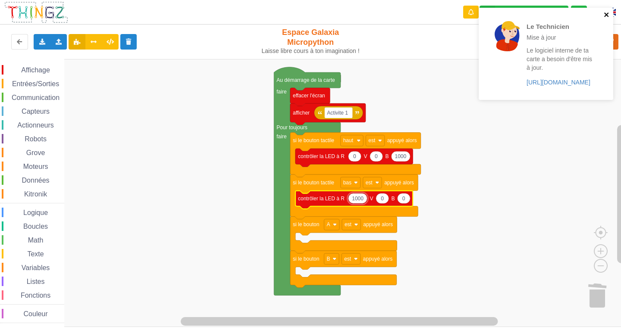
type input "1000"
click at [610, 16] on icon "close" at bounding box center [607, 14] width 6 height 7
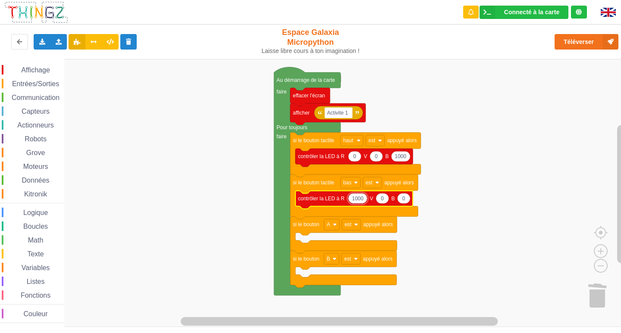
click at [605, 31] on div "Le Technicien Mise à jour Le logiciel interne de ta carte a besoin d'être mis à…" at bounding box center [546, 57] width 138 height 102
click at [600, 37] on div "Le Technicien Mise à jour Le logiciel interne de ta carte a besoin d'être mis à…" at bounding box center [310, 160] width 633 height 333
click at [596, 44] on button "Téléverser" at bounding box center [587, 42] width 64 height 16
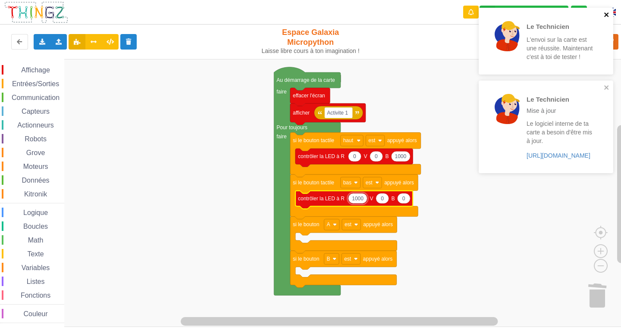
click at [605, 17] on icon "close" at bounding box center [607, 14] width 6 height 7
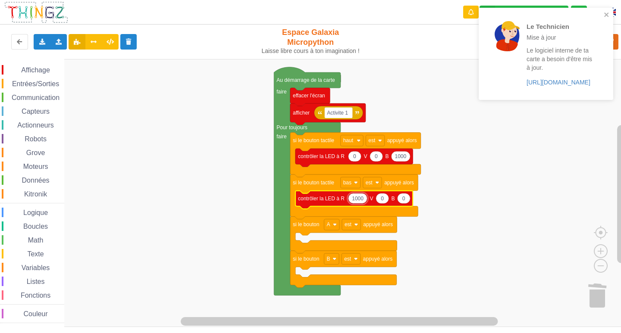
click at [603, 80] on div "Le Technicien Mise à jour Le logiciel interne de ta carte a besoin d'être mis à…" at bounding box center [543, 53] width 122 height 85
click at [606, 14] on icon "close" at bounding box center [606, 15] width 4 height 4
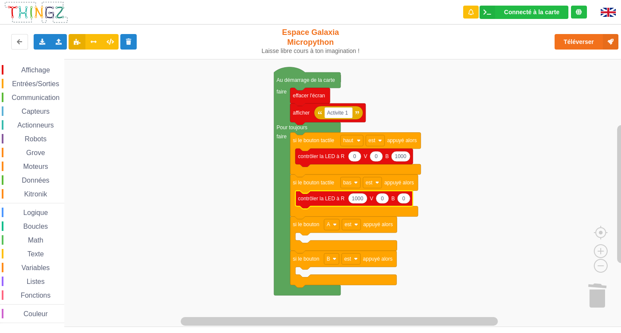
click at [31, 110] on span "Capteurs" at bounding box center [35, 111] width 31 height 7
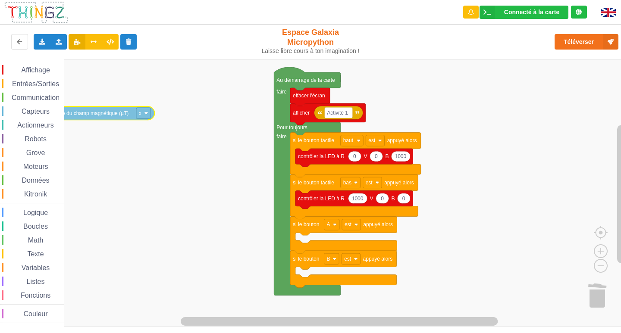
click at [78, 116] on div "Affichage Entrées/Sorties Communication Capteurs Actionneurs Robots Grove Moteu…" at bounding box center [313, 193] width 627 height 268
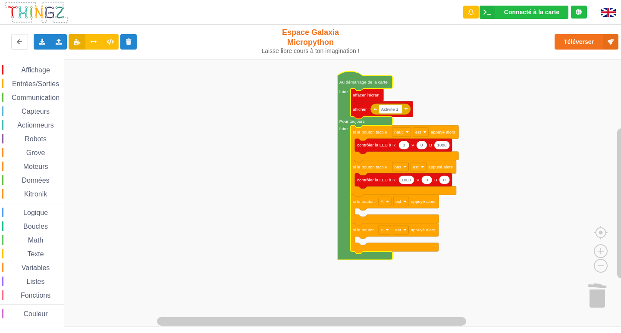
click at [32, 192] on span "Kitronik" at bounding box center [35, 194] width 25 height 7
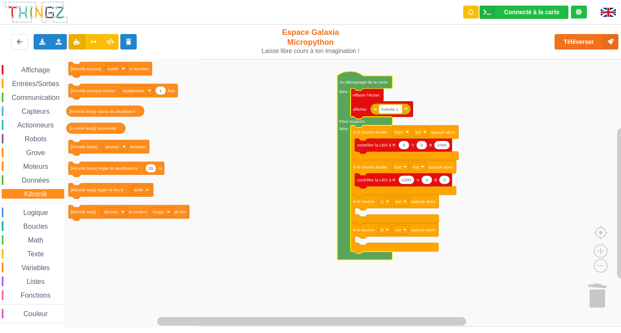
click at [32, 192] on span "Kitronik" at bounding box center [35, 194] width 25 height 7
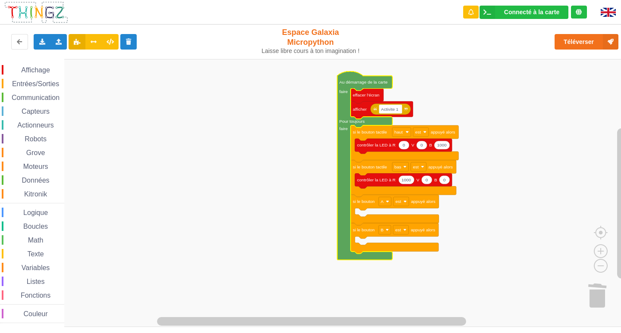
click at [29, 167] on span "Moteurs" at bounding box center [36, 166] width 28 height 7
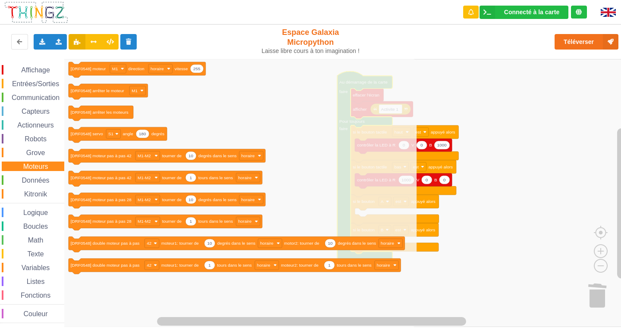
click at [36, 177] on span "Données" at bounding box center [36, 180] width 30 height 7
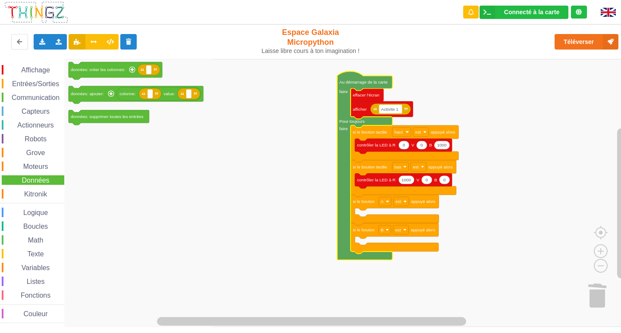
click at [34, 165] on span "Moteurs" at bounding box center [36, 166] width 28 height 7
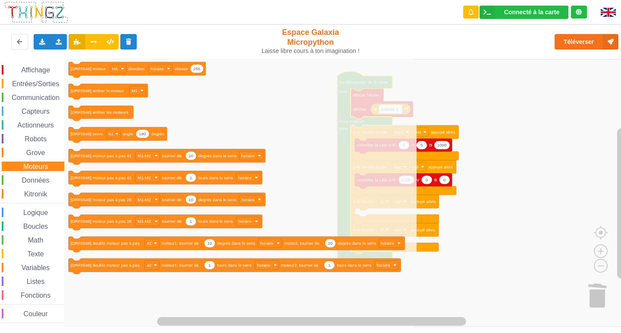
click at [31, 149] on span "Grove" at bounding box center [36, 152] width 22 height 7
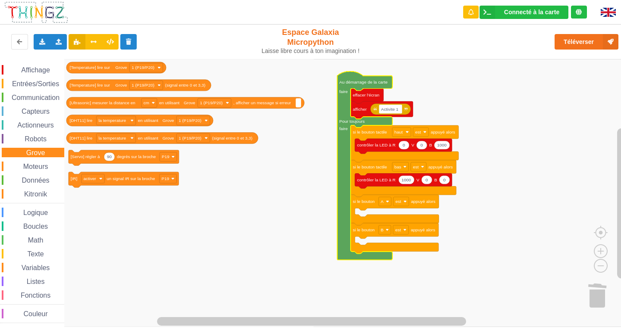
click at [30, 136] on span "Robots" at bounding box center [35, 138] width 25 height 7
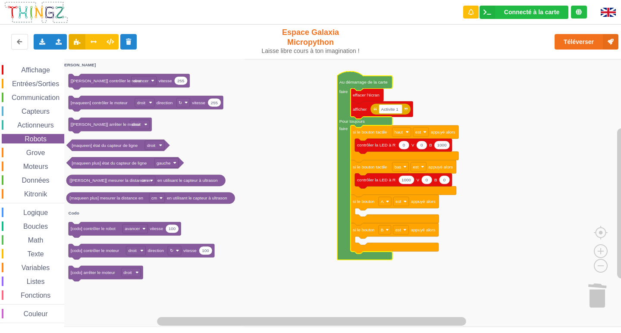
click at [26, 123] on span "Actionneurs" at bounding box center [35, 125] width 39 height 7
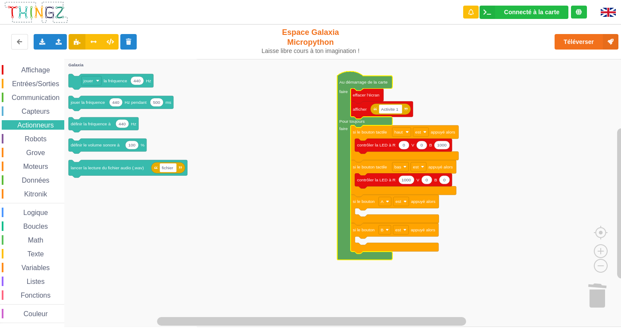
click at [28, 97] on span "Communication" at bounding box center [35, 97] width 50 height 7
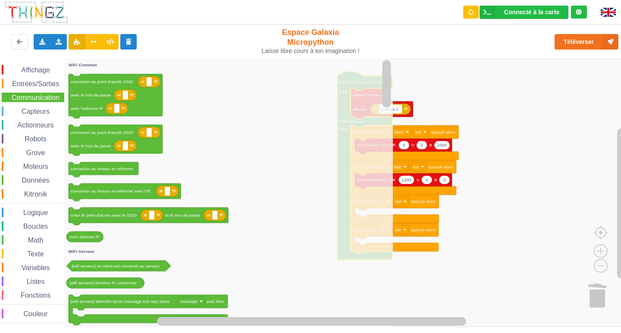
click at [44, 89] on div "Affichage Entrées/Sorties Communication Capteurs Actionneurs Robots Grove Moteu…" at bounding box center [32, 194] width 64 height 258
click at [44, 87] on span "Entrées/Sorties" at bounding box center [36, 83] width 50 height 7
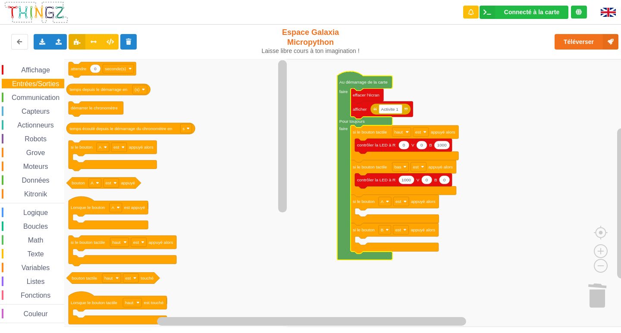
click at [39, 73] on span "Affichage" at bounding box center [35, 69] width 31 height 7
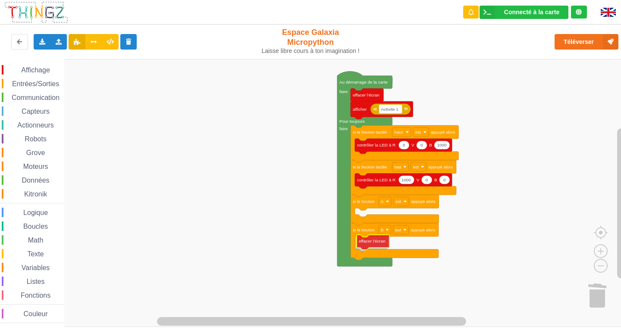
click at [363, 245] on div "Affichage Entrées/Sorties Communication Capteurs Actionneurs Robots Grove Moteu…" at bounding box center [313, 193] width 627 height 268
click at [39, 70] on span "Affichage" at bounding box center [35, 69] width 31 height 7
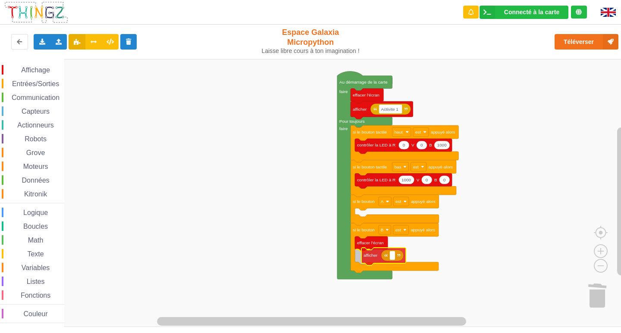
click at [368, 260] on div "Affichage Entrées/Sorties Communication Capteurs Actionneurs Robots Grove Moteu…" at bounding box center [313, 193] width 627 height 268
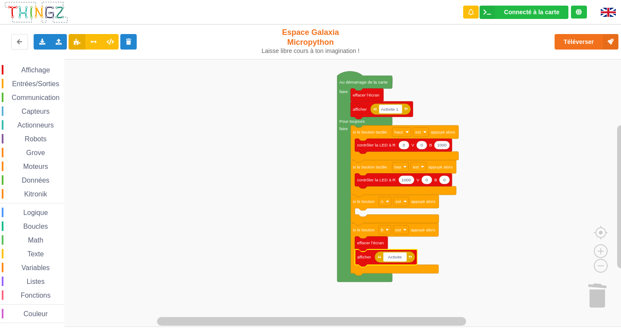
type input "Activite 1"
click at [35, 211] on span "Logique" at bounding box center [35, 212] width 27 height 7
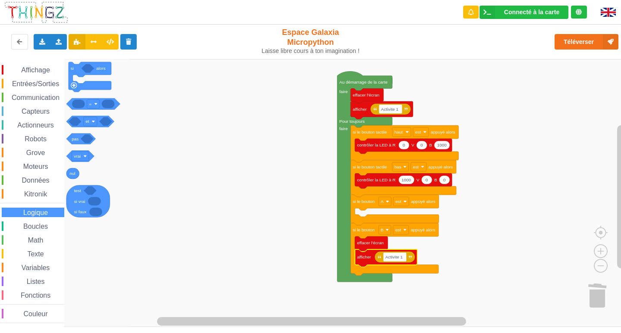
click at [35, 230] on div "Boucles" at bounding box center [33, 226] width 63 height 9
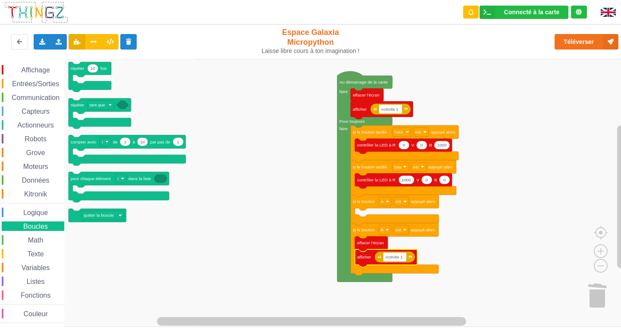
click at [43, 234] on div "Affichage Entrées/Sorties Communication Capteurs Actionneurs Robots Grove Moteu…" at bounding box center [32, 194] width 64 height 258
drag, startPoint x: 45, startPoint y: 235, endPoint x: 43, endPoint y: 239, distance: 4.4
click at [44, 238] on div "Affichage Entrées/Sorties Communication Capteurs Actionneurs Robots Grove Moteu…" at bounding box center [32, 194] width 64 height 258
click at [41, 240] on span "Math" at bounding box center [36, 240] width 18 height 7
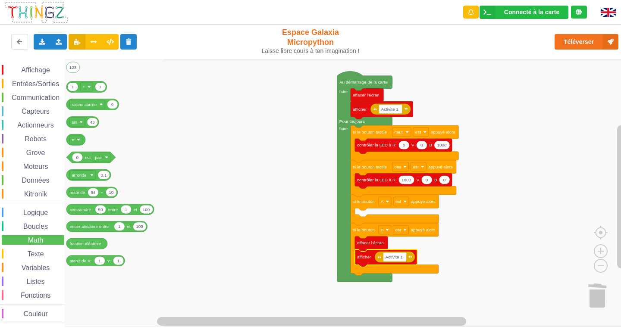
click at [21, 268] on span "Variables" at bounding box center [35, 267] width 31 height 7
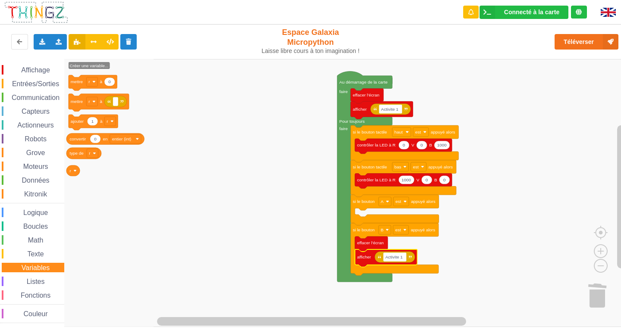
click at [23, 253] on span "Espace de travail de Blocky" at bounding box center [22, 254] width 7 height 7
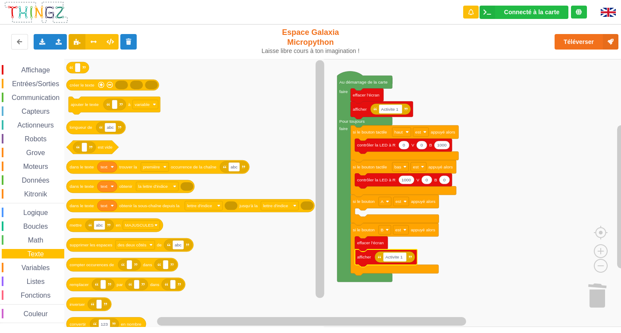
click at [25, 68] on span "Affichage" at bounding box center [35, 69] width 31 height 7
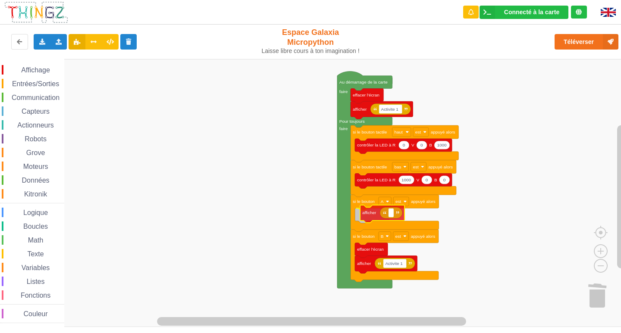
click at [376, 211] on div "Affichage Entrées/Sorties Communication Capteurs Actionneurs Robots Grove Moteu…" at bounding box center [313, 193] width 627 height 268
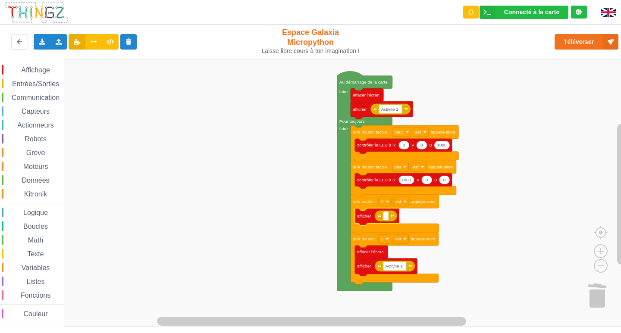
click at [41, 112] on span "Capteurs" at bounding box center [35, 111] width 31 height 7
click at [394, 221] on div "Affichage Entrées/Sorties Communication Capteurs Actionneurs Robots Grove Moteu…" at bounding box center [313, 193] width 627 height 268
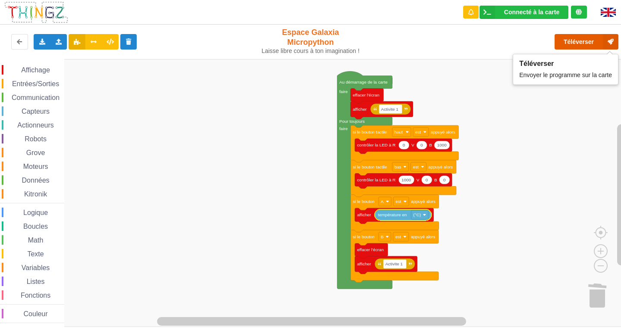
click at [576, 38] on button "Téléverser" at bounding box center [587, 42] width 64 height 16
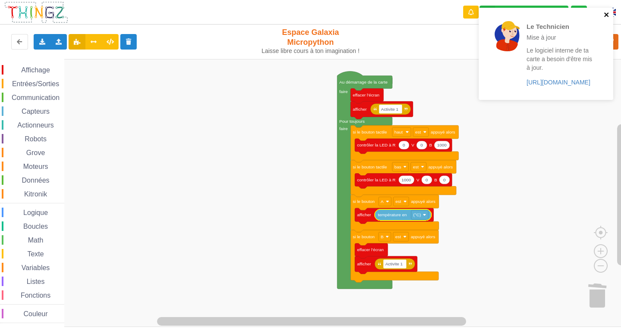
click at [609, 16] on icon "close" at bounding box center [607, 14] width 6 height 7
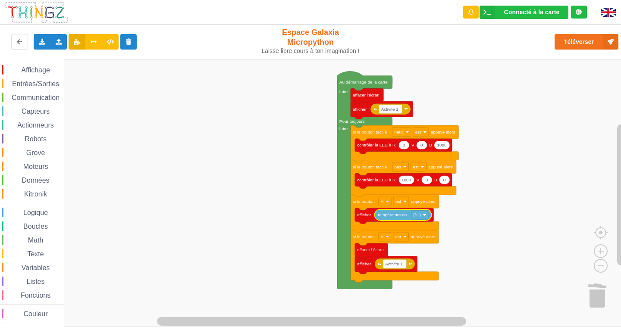
click at [47, 96] on span "Communication" at bounding box center [35, 97] width 50 height 7
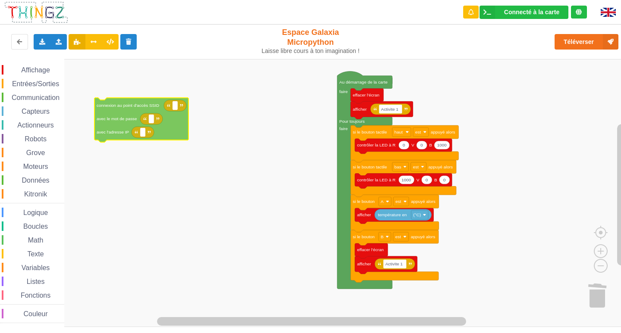
click at [91, 110] on div "Affichage Entrées/Sorties Communication Capteurs Actionneurs Robots Grove Moteu…" at bounding box center [313, 193] width 627 height 268
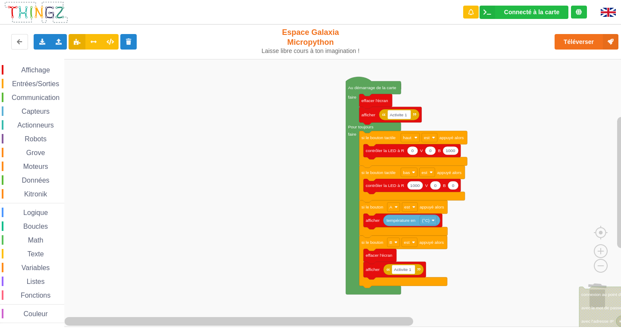
click at [574, 308] on div "Affichage Entrées/Sorties Communication Capteurs Actionneurs Robots Grove Moteu…" at bounding box center [313, 193] width 627 height 268
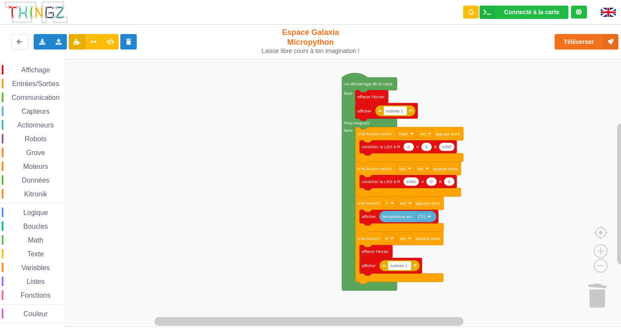
click at [33, 98] on span "Communication" at bounding box center [35, 97] width 50 height 7
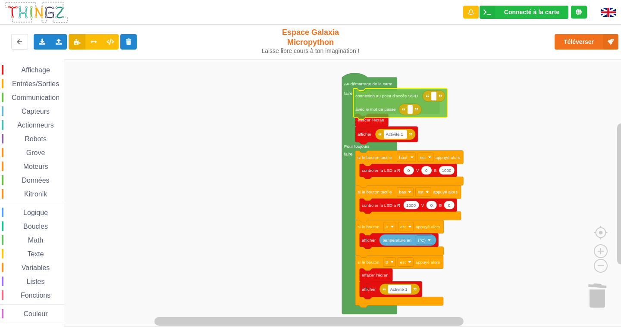
click at [384, 111] on div "Affichage Entrées/Sorties Communication Capteurs Actionneurs Robots Grove Moteu…" at bounding box center [313, 193] width 627 height 268
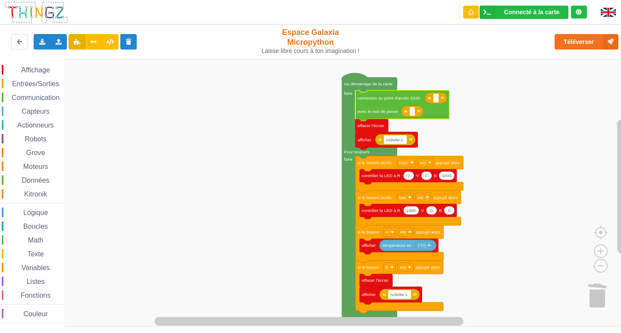
click at [385, 101] on icon "Espace de travail de Blocky" at bounding box center [402, 106] width 94 height 31
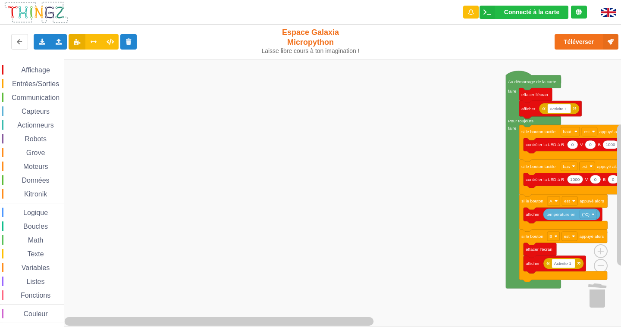
click at [263, 162] on div "Affichage Entrées/Sorties Communication Capteurs Actionneurs Robots Grove Moteu…" at bounding box center [313, 193] width 627 height 268
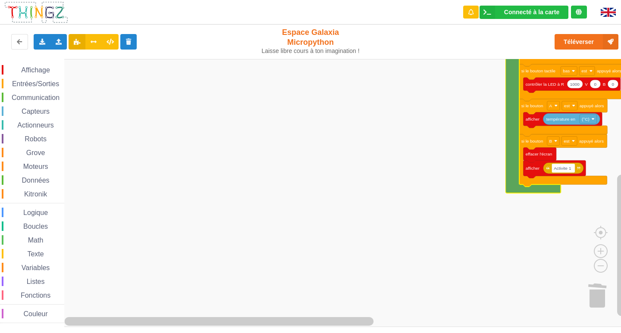
click at [30, 82] on span "Entrées/Sorties" at bounding box center [36, 83] width 50 height 7
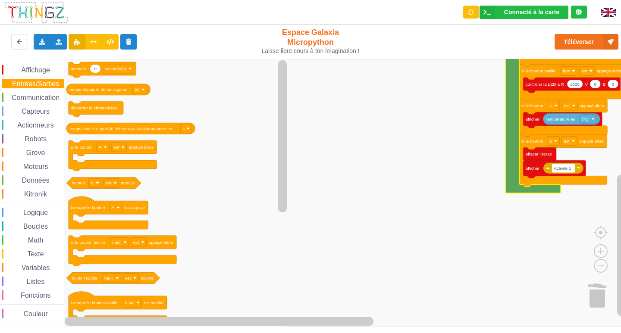
click at [38, 69] on span "Affichage" at bounding box center [35, 69] width 31 height 7
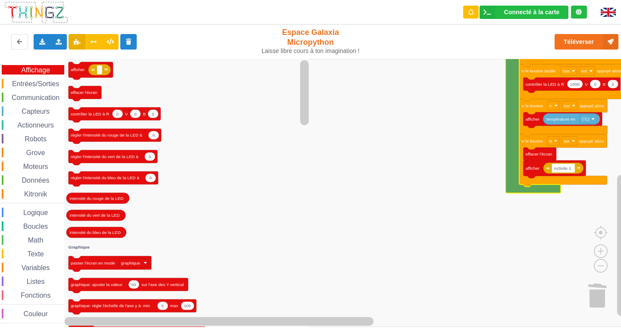
click at [21, 99] on span "Communication" at bounding box center [35, 97] width 50 height 7
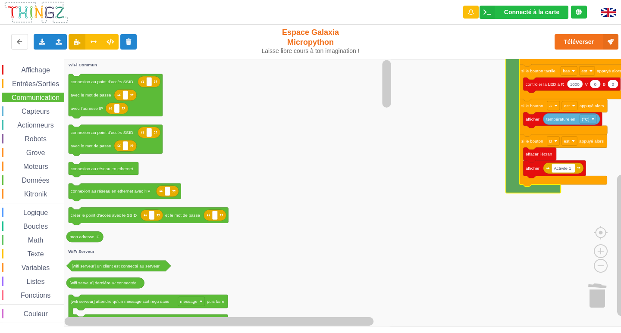
click at [31, 84] on span "Entrées/Sorties" at bounding box center [36, 83] width 50 height 7
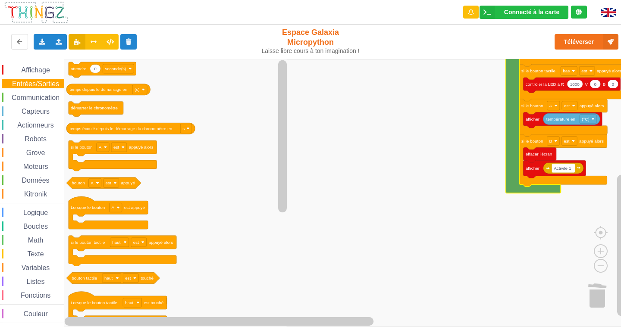
click at [52, 68] on div "Affichage" at bounding box center [33, 69] width 63 height 9
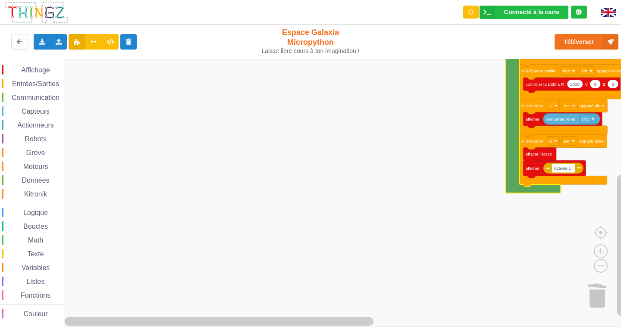
click at [510, 107] on icon "Espace de travail de Blocky" at bounding box center [533, 84] width 55 height 218
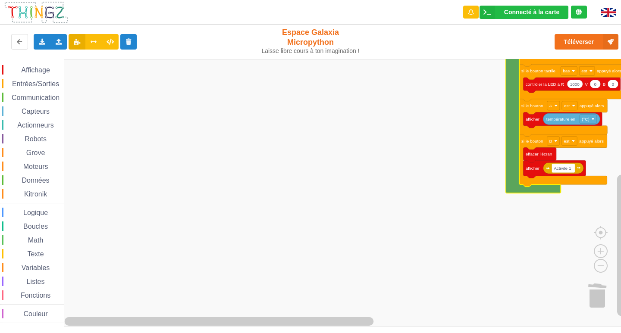
click at [27, 227] on span "Boucles" at bounding box center [35, 226] width 27 height 7
click at [29, 211] on span "Logique" at bounding box center [35, 212] width 27 height 7
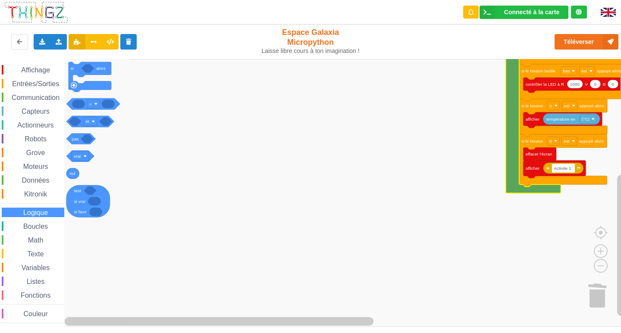
click at [33, 226] on span "Boucles" at bounding box center [35, 226] width 27 height 7
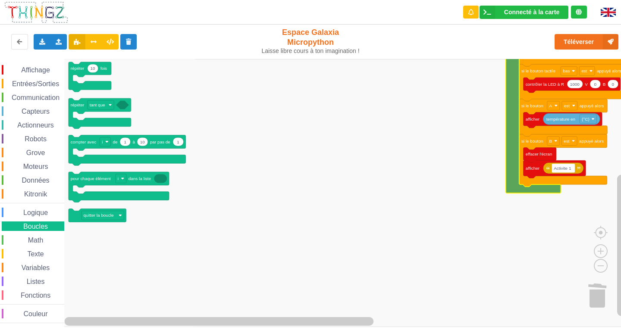
click at [25, 239] on span "Espace de travail de Blocky" at bounding box center [23, 240] width 7 height 7
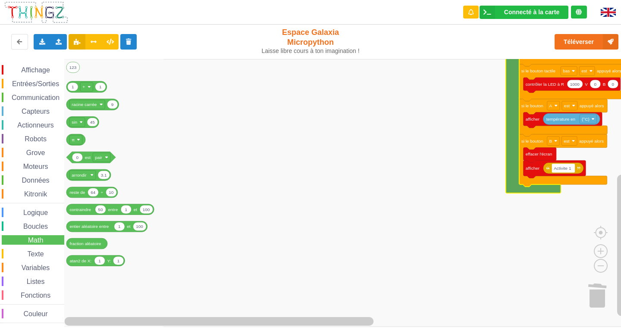
click at [32, 251] on span "Texte" at bounding box center [35, 254] width 19 height 7
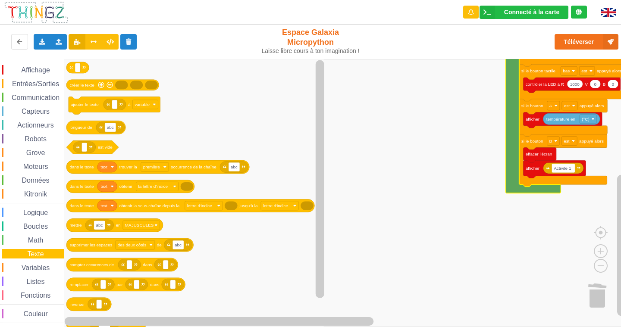
click at [20, 267] on span "Espace de travail de Blocky" at bounding box center [16, 268] width 7 height 7
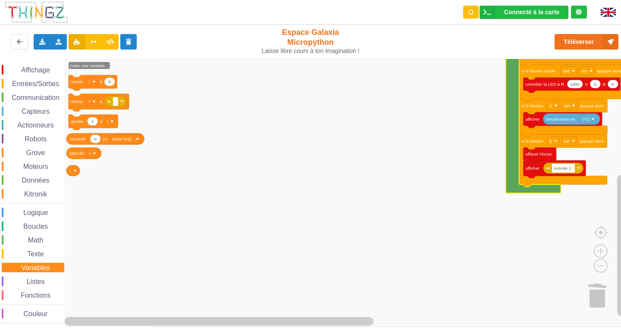
click at [30, 274] on div "Affichage Entrées/Sorties Communication Capteurs Actionneurs Robots Grove Moteu…" at bounding box center [32, 194] width 64 height 258
click at [30, 289] on div "Affichage Entrées/Sorties Communication Capteurs Actionneurs Robots Grove Moteu…" at bounding box center [32, 194] width 64 height 258
click at [26, 284] on span "Listes" at bounding box center [35, 281] width 21 height 7
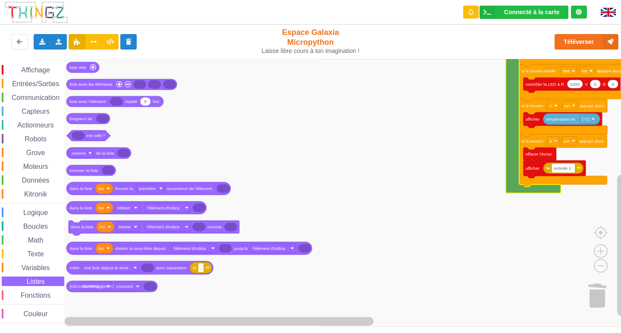
click at [25, 293] on span "Fonctions" at bounding box center [35, 295] width 32 height 7
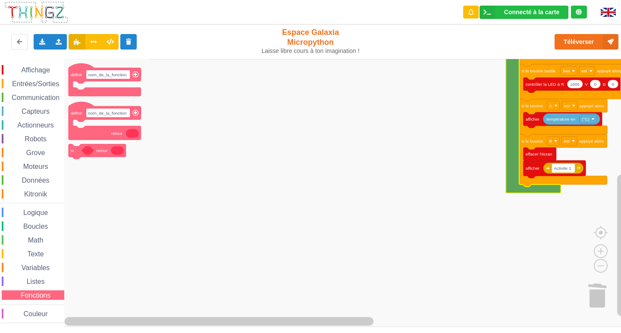
click at [25, 313] on span "Couleur" at bounding box center [35, 314] width 27 height 7
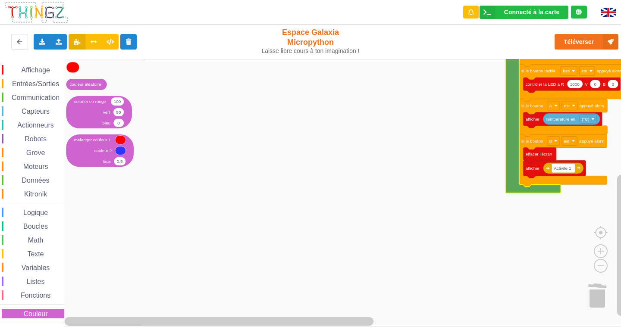
click at [27, 71] on span "Affichage" at bounding box center [35, 69] width 31 height 7
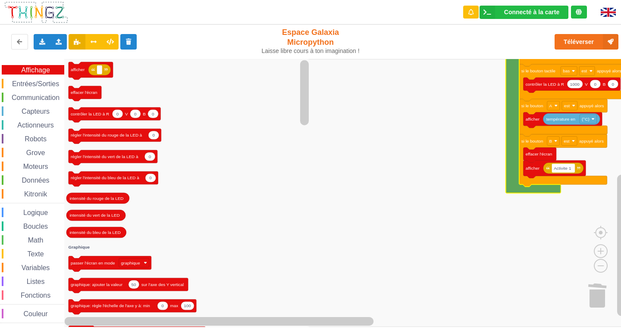
click at [34, 96] on span "Communication" at bounding box center [35, 97] width 50 height 7
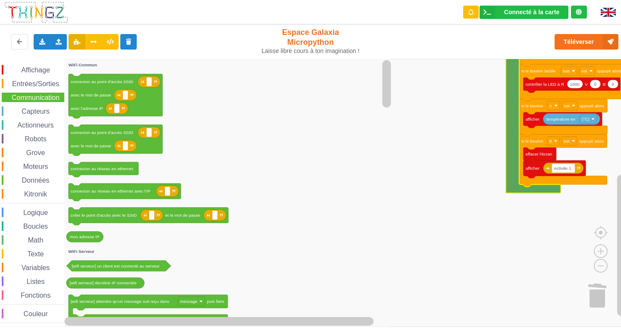
click at [41, 184] on span "Données" at bounding box center [36, 180] width 30 height 7
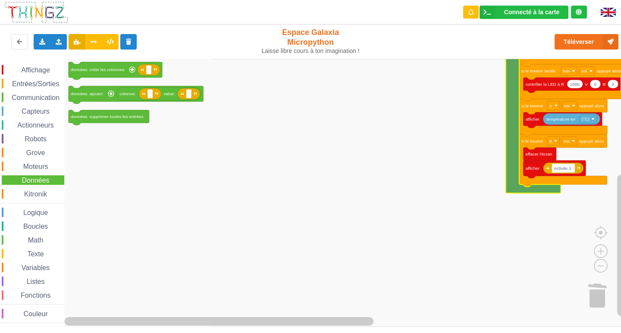
click at [45, 192] on span "Kitronik" at bounding box center [35, 194] width 25 height 7
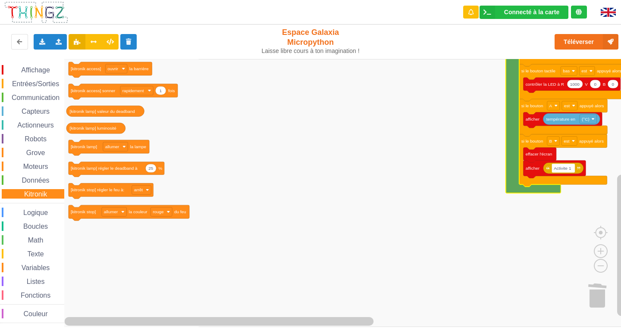
click at [27, 167] on span "Moteurs" at bounding box center [36, 166] width 28 height 7
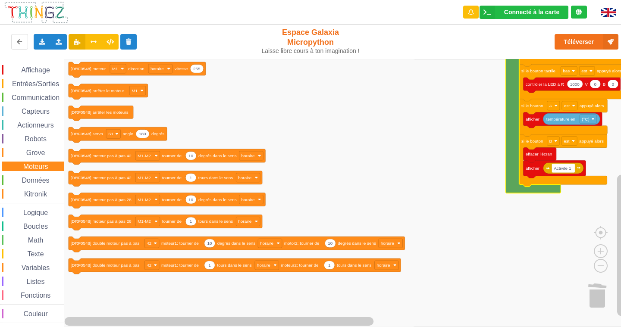
click at [39, 147] on div "Affichage Entrées/Sorties Communication Capteurs Actionneurs Robots Grove Moteu…" at bounding box center [32, 194] width 64 height 258
click at [33, 126] on span "Actionneurs" at bounding box center [35, 125] width 39 height 7
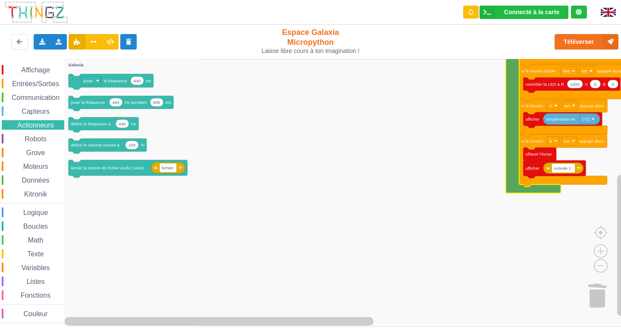
click at [31, 109] on span "Capteurs" at bounding box center [35, 111] width 31 height 7
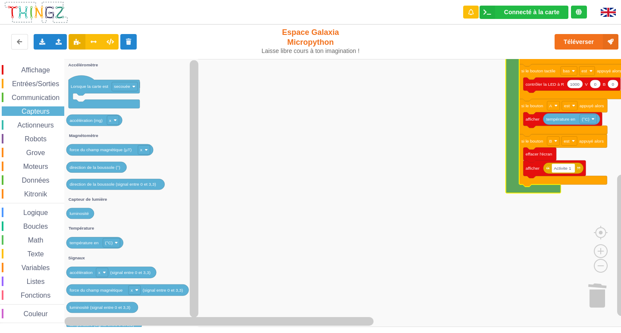
click at [30, 98] on span "Communication" at bounding box center [35, 97] width 50 height 7
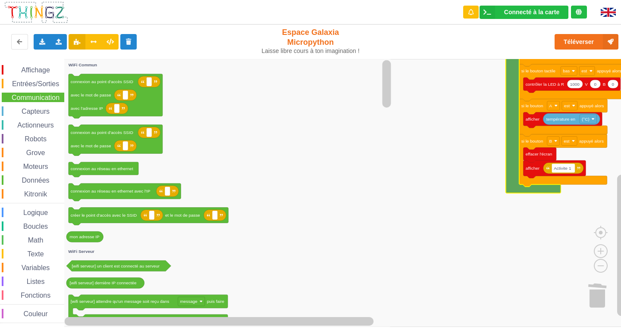
click at [30, 84] on span "Entrées/Sorties" at bounding box center [36, 83] width 50 height 7
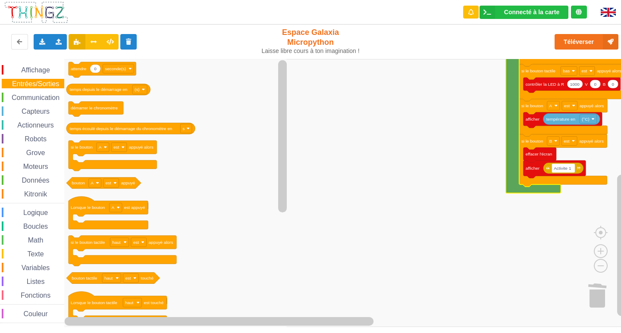
click at [25, 78] on div "Affichage Entrées/Sorties Communication Capteurs Actionneurs Robots Grove Moteu…" at bounding box center [32, 194] width 64 height 258
click at [26, 63] on div "Affichage Entrées/Sorties Communication Capteurs Actionneurs Robots Grove Moteu…" at bounding box center [32, 193] width 64 height 268
click at [528, 10] on div "Connecté à la carte" at bounding box center [531, 12] width 55 height 6
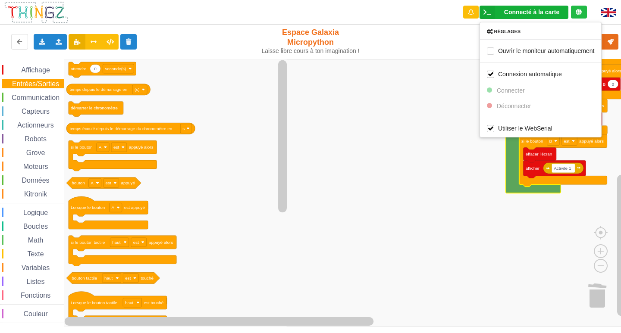
click at [446, 71] on rect "Espace de travail de Blocky" at bounding box center [313, 193] width 627 height 268
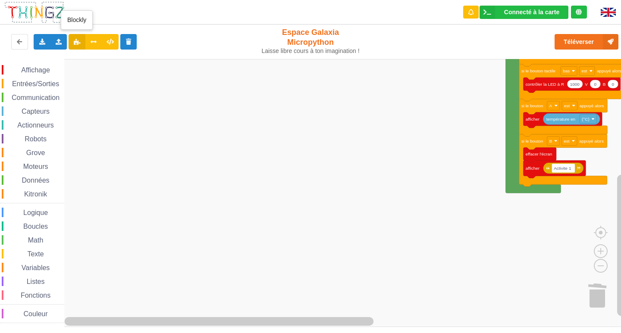
click at [79, 40] on icon at bounding box center [76, 41] width 7 height 5
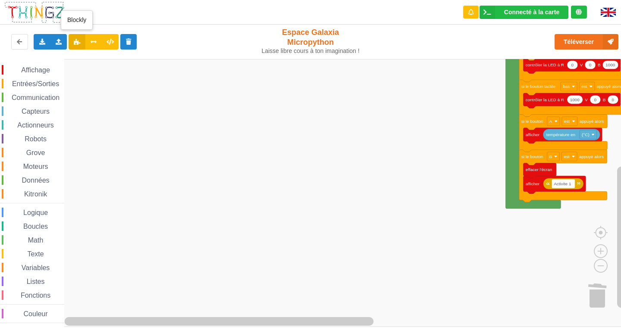
click at [75, 43] on icon at bounding box center [76, 41] width 7 height 5
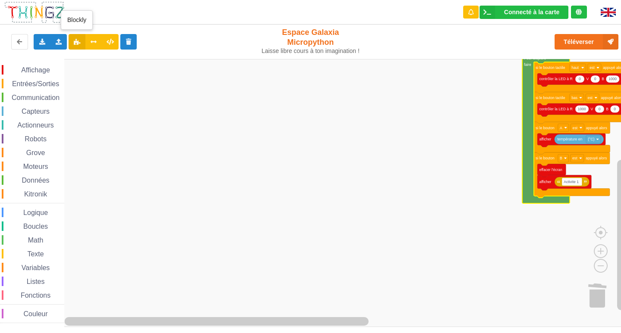
click at [75, 40] on icon at bounding box center [76, 41] width 7 height 5
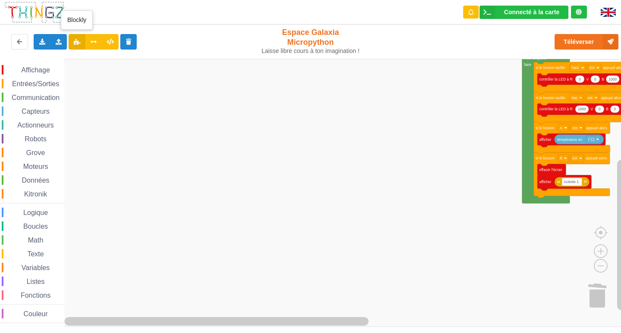
click at [75, 40] on icon at bounding box center [76, 41] width 7 height 5
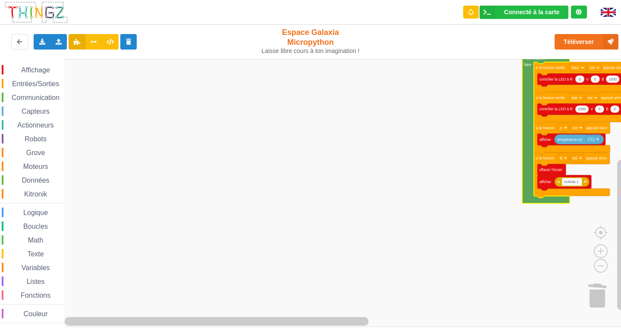
click at [532, 72] on icon "Espace de travail de Blocky" at bounding box center [545, 110] width 47 height 188
click at [74, 39] on icon at bounding box center [76, 41] width 7 height 5
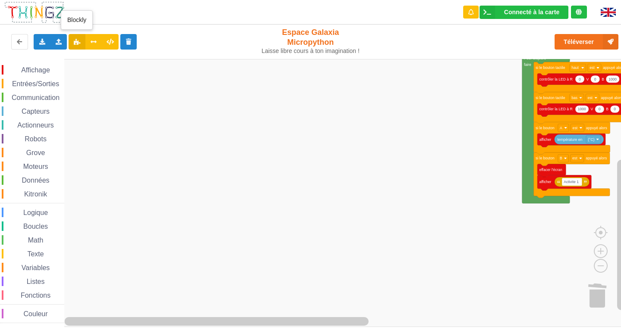
click at [74, 39] on icon at bounding box center [76, 41] width 7 height 5
click at [62, 43] on icon at bounding box center [58, 41] width 7 height 5
drag, startPoint x: 62, startPoint y: 43, endPoint x: 63, endPoint y: 62, distance: 18.6
click at [62, 44] on div "Importer un assemblage de blocs Importer du code Python" at bounding box center [58, 42] width 17 height 16
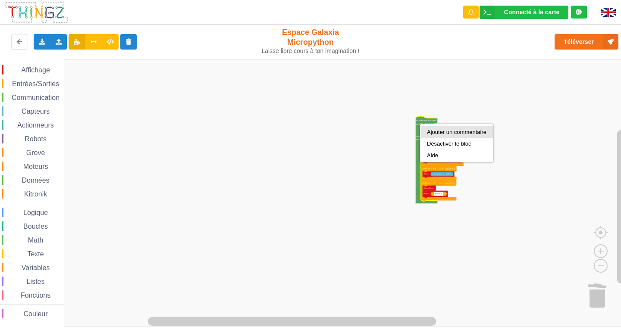
click at [436, 128] on div "Ajouter un commentaire" at bounding box center [457, 132] width 72 height 12
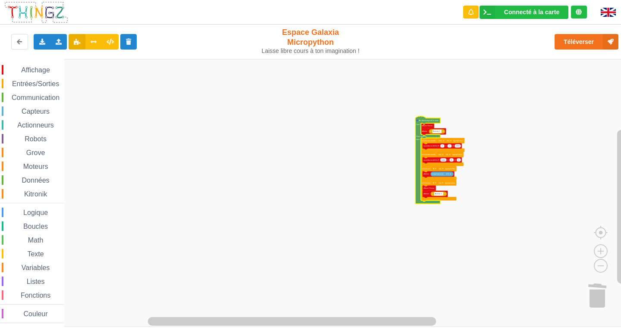
click at [419, 124] on text "faire" at bounding box center [418, 124] width 4 height 2
click at [449, 136] on div "Supprimer un commentaire" at bounding box center [459, 131] width 81 height 12
click at [389, 132] on rect "Espace de travail de Blocky" at bounding box center [313, 193] width 627 height 268
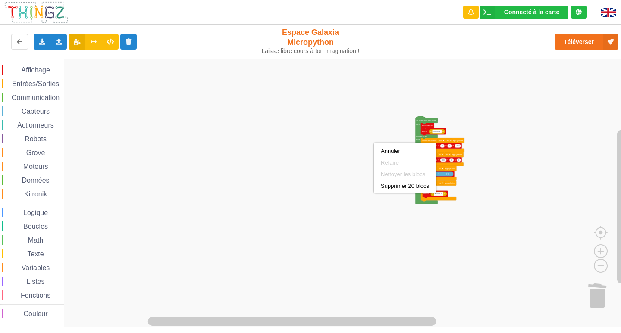
click at [361, 189] on rect "Espace de travail de Blocky" at bounding box center [313, 193] width 627 height 268
click at [201, 160] on rect "Espace de travail de Blocky" at bounding box center [313, 193] width 627 height 268
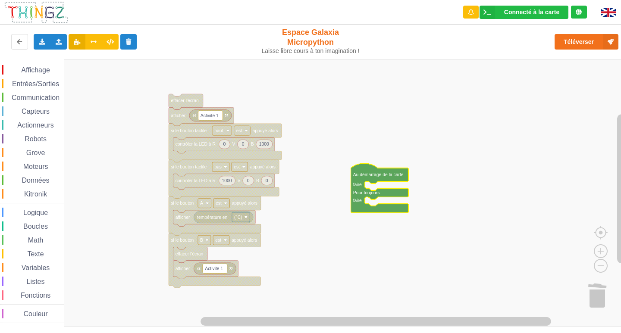
click at [49, 94] on span "Communication" at bounding box center [35, 97] width 50 height 7
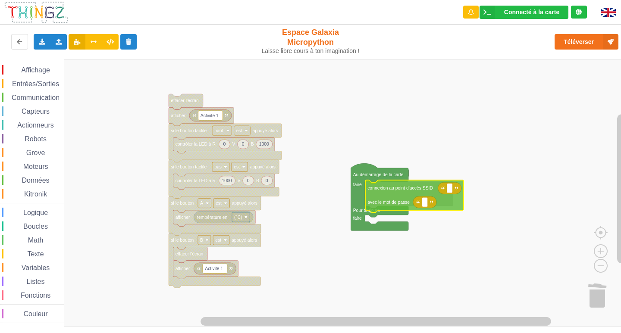
click at [378, 192] on div "Affichage Entrées/Sorties Communication Capteurs Actionneurs Robots Grove Moteu…" at bounding box center [313, 193] width 627 height 268
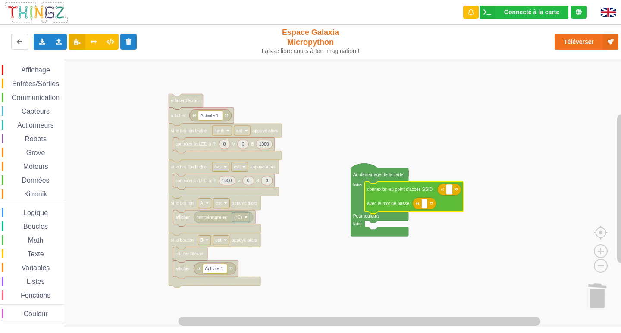
click at [449, 191] on text "Espace de travail de Blocky" at bounding box center [449, 189] width 1 height 5
type input "Pasupert"
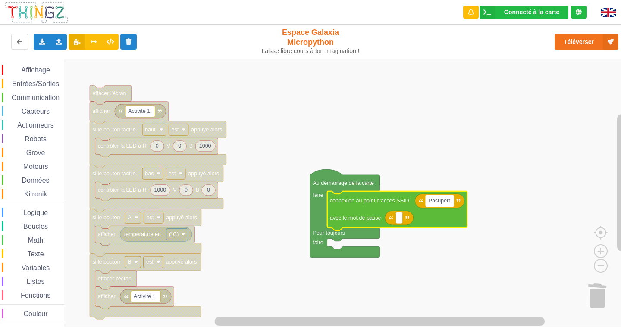
click at [450, 202] on rect "Espace de travail de Blocky" at bounding box center [440, 201] width 28 height 12
click at [450, 202] on input "Pasupert" at bounding box center [440, 201] width 28 height 12
type input "Pasupertechno"
click at [402, 221] on rect "Espace de travail de Blocky" at bounding box center [399, 218] width 7 height 12
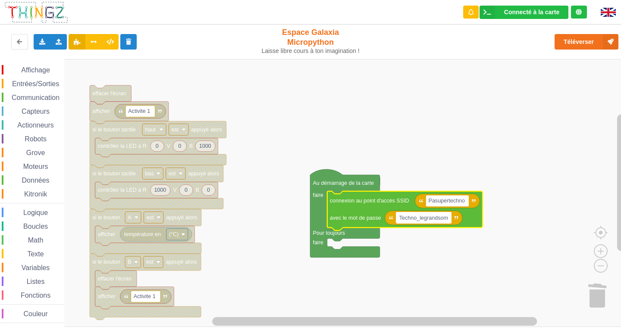
click at [432, 219] on input "Techno_legrandsom" at bounding box center [424, 218] width 56 height 12
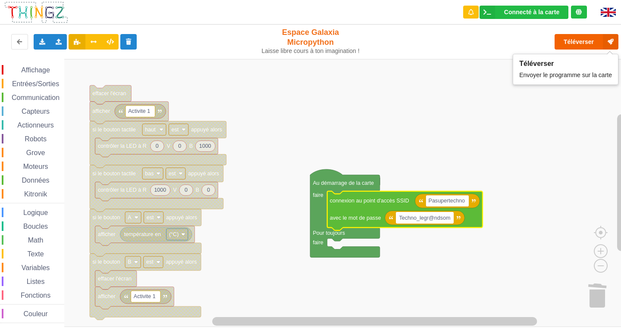
type input "Techno_legr@ndsom"
click at [577, 38] on button "Téléverser" at bounding box center [587, 42] width 64 height 16
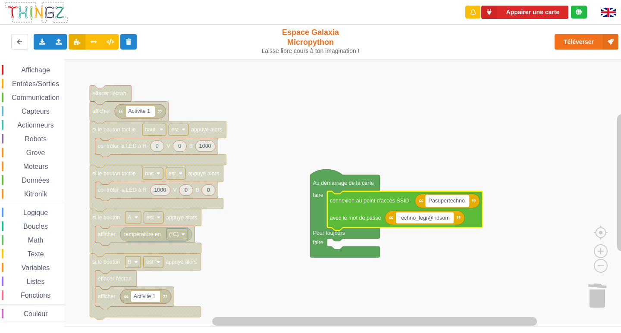
click at [457, 206] on rect "Espace de travail de Blocky" at bounding box center [447, 201] width 43 height 12
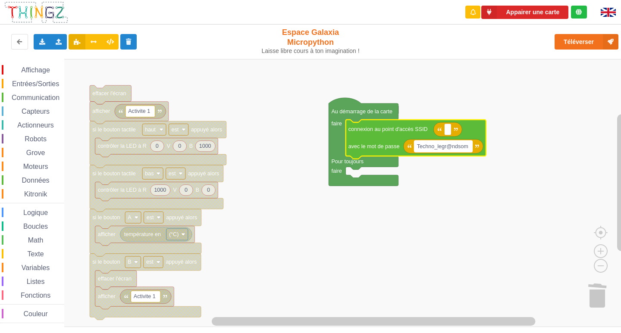
click at [468, 146] on rect "Espace de travail de Blocky" at bounding box center [444, 147] width 58 height 12
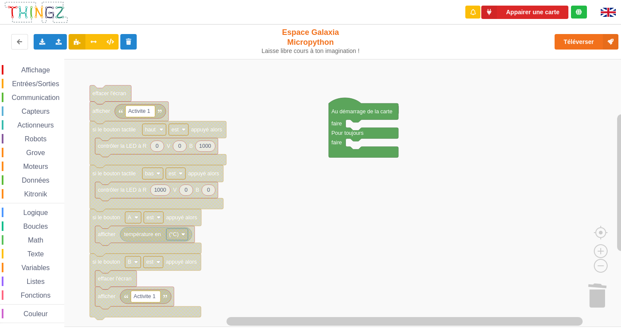
click at [28, 96] on span "Communication" at bounding box center [35, 97] width 50 height 7
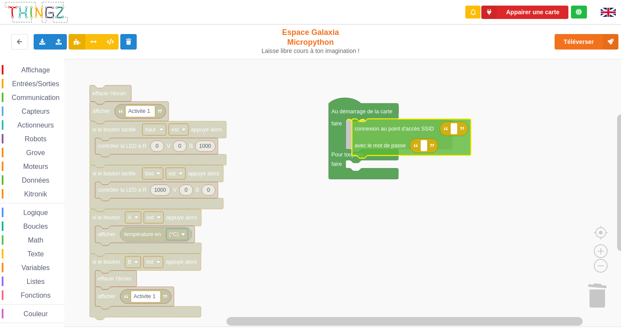
click at [366, 142] on div "Affichage Entrées/Sorties Communication Capteurs Actionneurs Robots Grove Moteu…" at bounding box center [313, 193] width 627 height 268
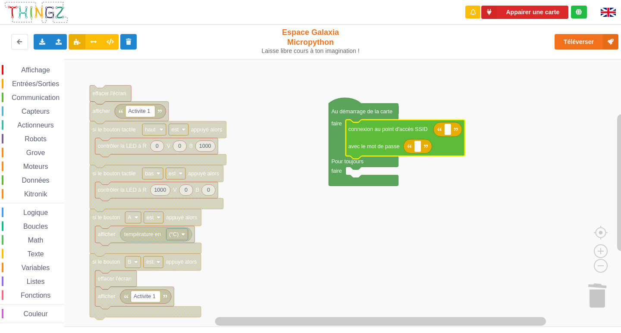
click at [446, 136] on icon "Espace de travail de Blocky" at bounding box center [448, 130] width 28 height 14
click at [449, 128] on rect "Espace de travail de Blocky" at bounding box center [447, 130] width 7 height 12
click at [422, 150] on icon "Espace de travail de Blocky" at bounding box center [417, 146] width 28 height 14
click at [451, 128] on rect "Espace de travail de Blocky" at bounding box center [447, 130] width 7 height 12
type input "NET"
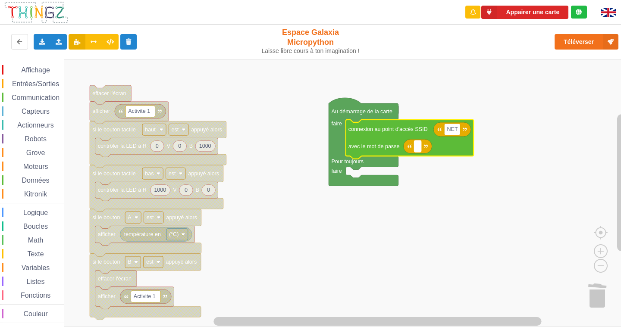
click at [419, 149] on rect "Espace de travail de Blocky" at bounding box center [418, 147] width 7 height 12
click at [458, 131] on rect "Espace de travail de Blocky" at bounding box center [452, 130] width 16 height 12
click at [478, 131] on rect "Espace de travail de Blocky" at bounding box center [313, 193] width 627 height 268
click at [459, 129] on rect "Espace de travail de Blocky" at bounding box center [452, 130] width 16 height 12
click at [457, 132] on input "NET" at bounding box center [452, 130] width 16 height 12
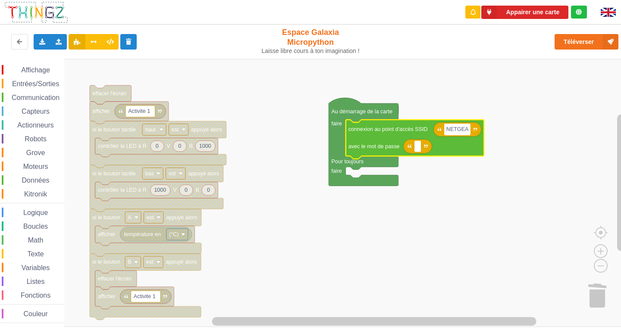
type input "NETGEAR"
click at [418, 147] on text "Espace de travail de Blocky" at bounding box center [418, 147] width 2 height 6
click at [475, 131] on rect "Espace de travail de Blocky" at bounding box center [460, 130] width 33 height 12
click at [475, 129] on input "NETGEAR9" at bounding box center [460, 130] width 33 height 12
type input "NETGEAR91"
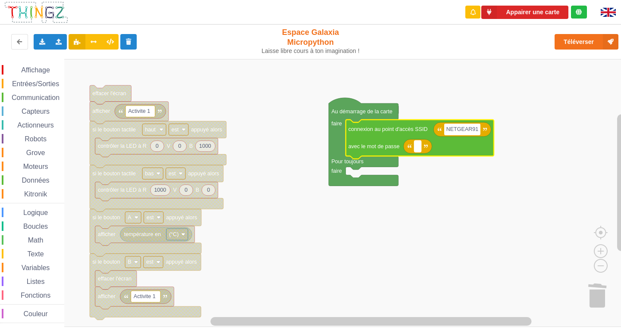
click at [415, 152] on rect "Espace de travail de Blocky" at bounding box center [418, 147] width 7 height 12
type input "H"
type input "f"
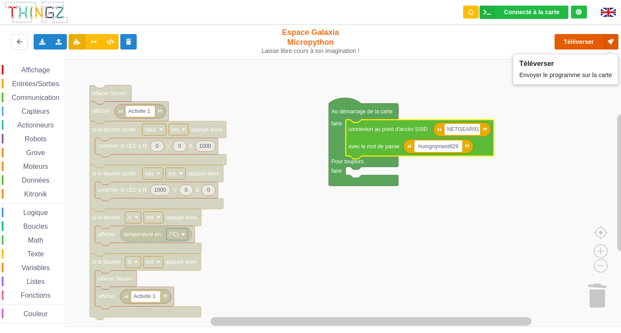
click at [576, 40] on button "Téléverser" at bounding box center [587, 42] width 64 height 16
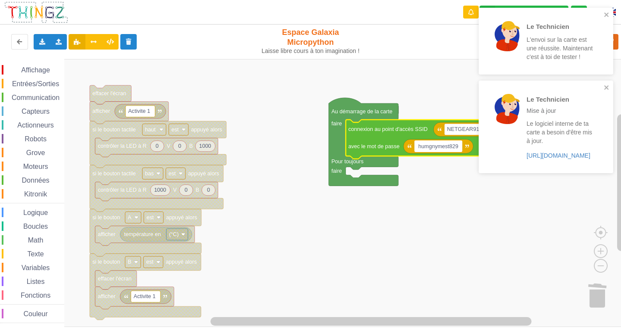
click at [443, 148] on input "humgnymest829" at bounding box center [439, 147] width 48 height 12
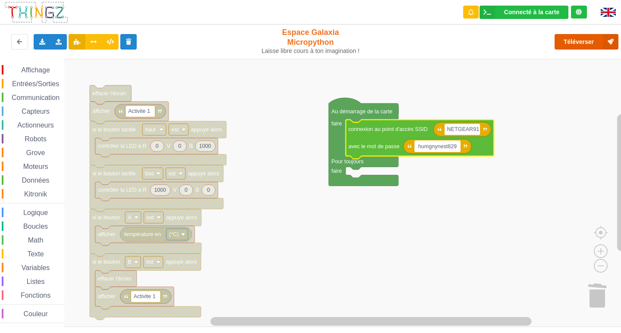
click at [582, 45] on button "Téléverser" at bounding box center [587, 42] width 64 height 16
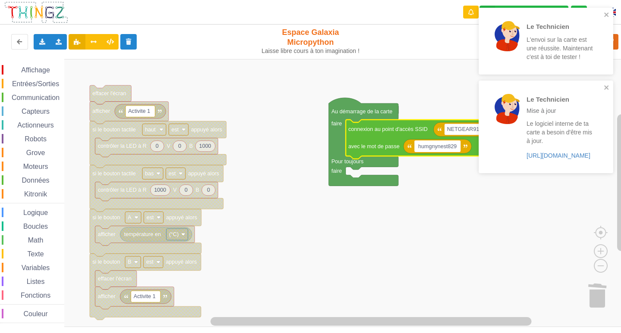
click at [428, 148] on input "humgnynest829" at bounding box center [438, 147] width 47 height 12
type input "hungnynest829"
click at [424, 91] on rect "Espace de travail de Blocky" at bounding box center [313, 193] width 627 height 268
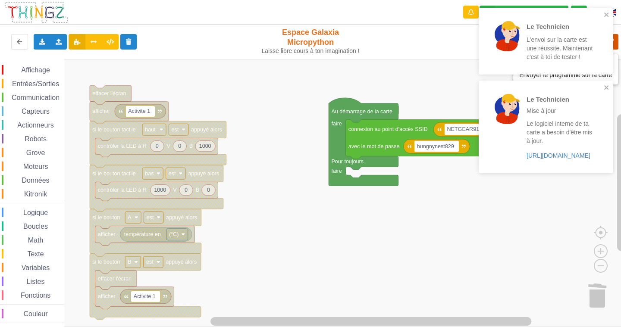
click at [618, 38] on icon at bounding box center [611, 42] width 16 height 16
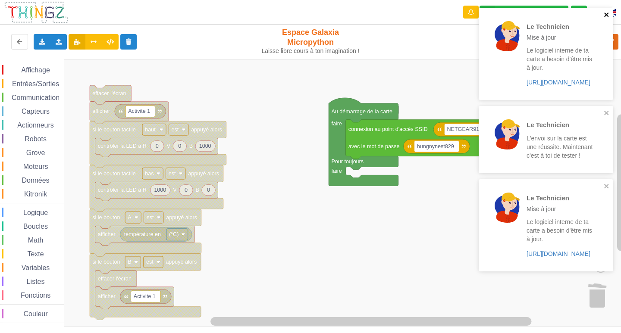
click at [605, 14] on icon "close" at bounding box center [607, 14] width 6 height 7
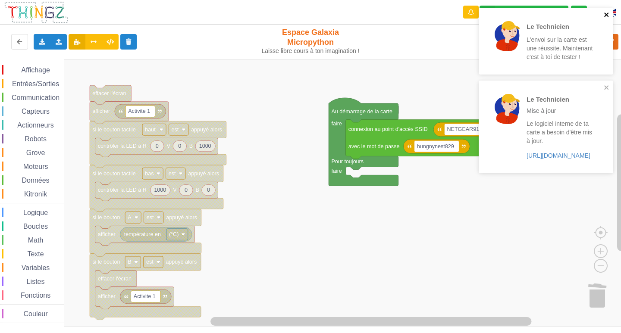
click at [607, 12] on icon "close" at bounding box center [607, 14] width 6 height 7
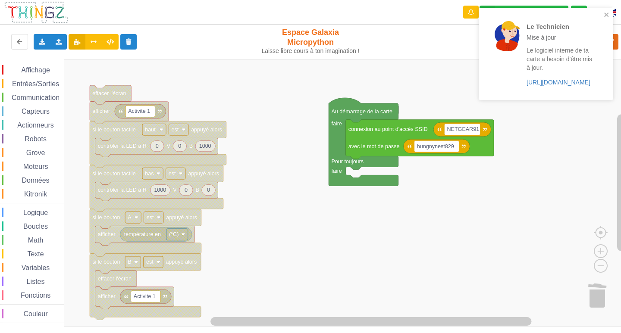
click at [603, 14] on div "Le Technicien Mise à jour Le logiciel interne de ta carte a besoin d'être mis à…" at bounding box center [543, 53] width 122 height 85
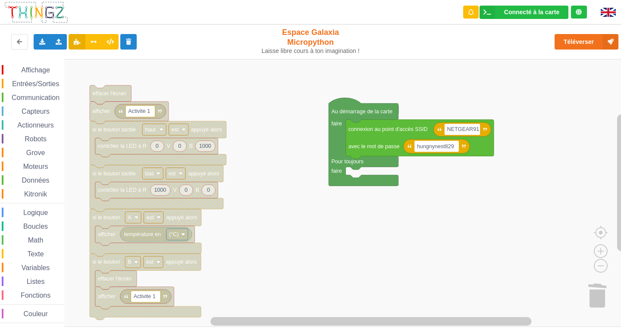
click at [611, 10] on img at bounding box center [608, 12] width 15 height 9
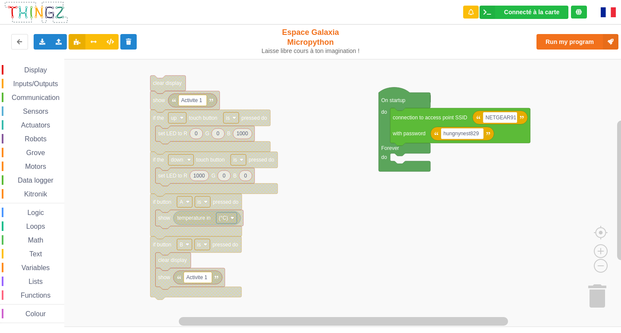
click at [290, 195] on rect "Blockly Workspace" at bounding box center [313, 193] width 627 height 268
click at [306, 193] on rect "Blockly Workspace" at bounding box center [313, 193] width 627 height 268
click at [605, 15] on img at bounding box center [608, 12] width 15 height 10
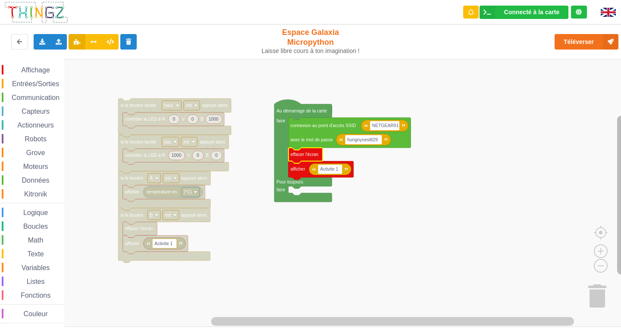
click at [621, 143] on rect "Espace de travail de Blocky" at bounding box center [621, 195] width 9 height 159
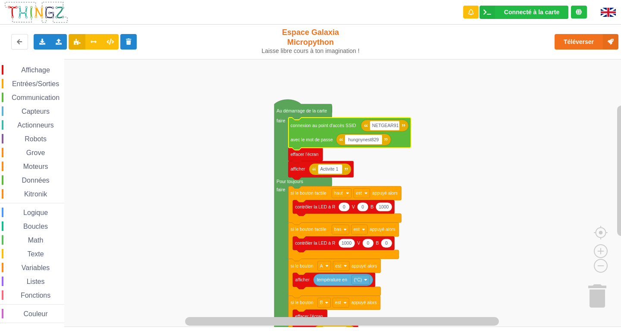
click at [358, 140] on input "hungnynest829" at bounding box center [363, 139] width 37 height 9
click at [361, 140] on input "hungnynest829" at bounding box center [363, 139] width 37 height 9
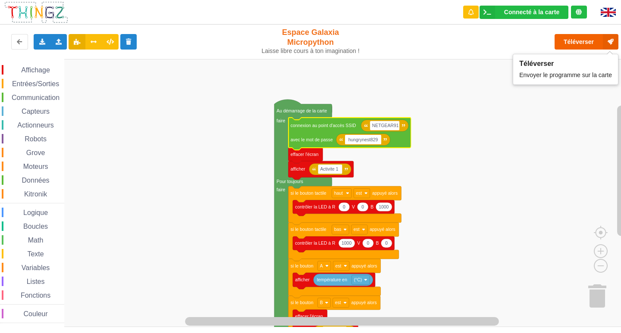
type input "hungrynest829"
click at [567, 41] on button "Téléverser" at bounding box center [587, 42] width 64 height 16
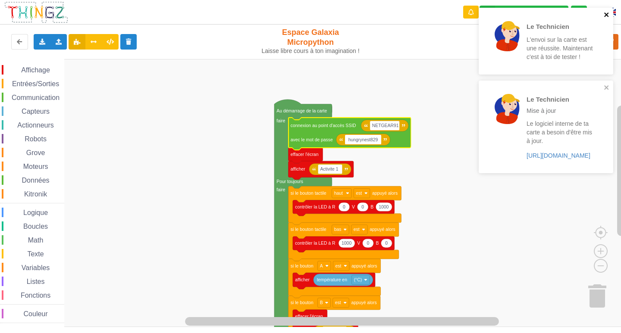
click at [606, 19] on button "close" at bounding box center [607, 15] width 6 height 8
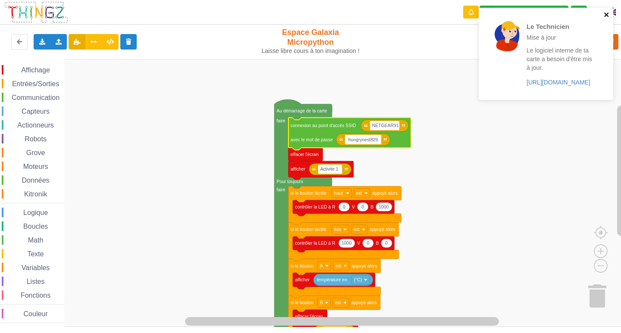
click at [607, 88] on div "Le Technicien Mise à jour Le logiciel interne de ta carte a besoin d'être mis à…" at bounding box center [546, 54] width 135 height 92
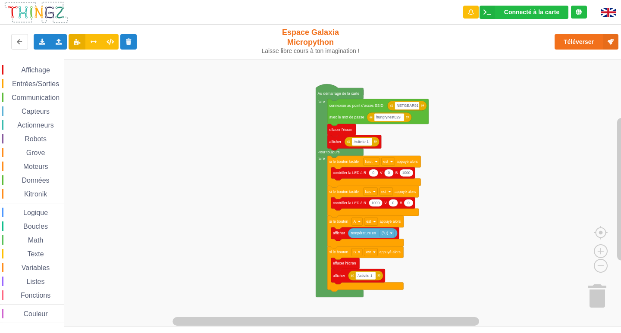
click at [469, 135] on rect "Espace de travail de Blocky" at bounding box center [313, 193] width 627 height 268
click at [434, 251] on rect "Espace de travail de Blocky" at bounding box center [313, 193] width 627 height 268
click at [366, 235] on text "température en" at bounding box center [363, 233] width 25 height 4
click at [384, 236] on text "(°C)" at bounding box center [385, 233] width 6 height 4
click at [409, 239] on rect "Espace de travail de Blocky" at bounding box center [313, 193] width 627 height 268
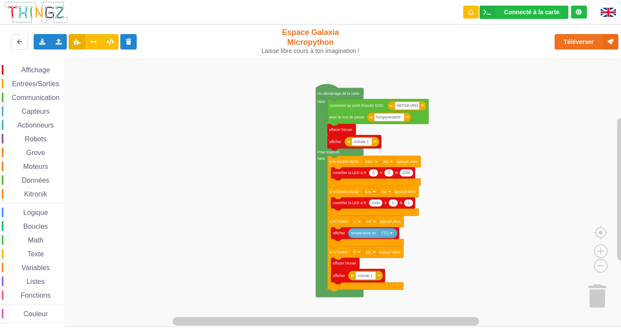
click at [35, 68] on span "Affichage" at bounding box center [35, 69] width 31 height 7
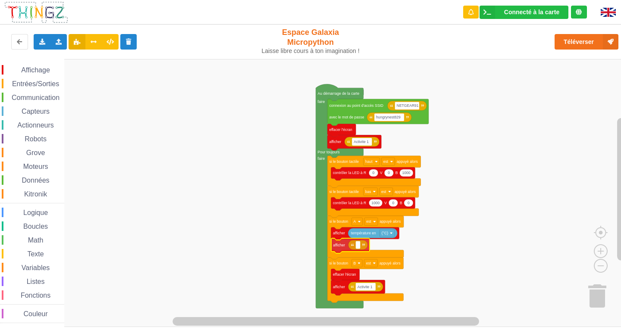
click at [333, 251] on div "Affichage Entrées/Sorties Communication Capteurs Actionneurs Robots Grove Moteu…" at bounding box center [313, 193] width 627 height 268
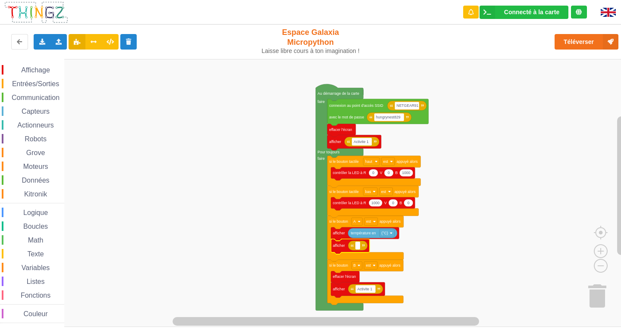
type input "1"
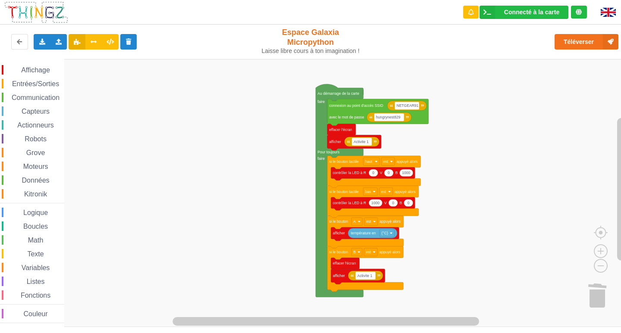
click at [39, 67] on span "Affichage" at bounding box center [35, 69] width 31 height 7
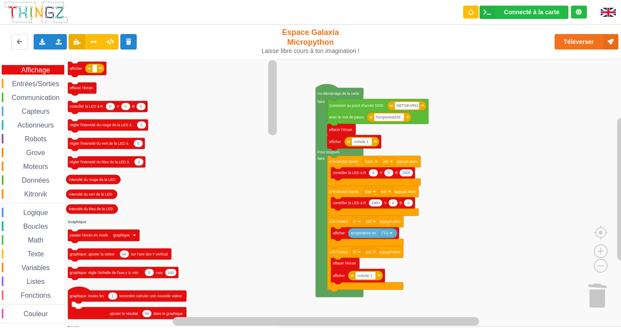
click at [48, 89] on div "Affichage Entrées/Sorties Communication Capteurs Actionneurs Robots Grove Moteu…" at bounding box center [32, 194] width 64 height 258
click at [47, 88] on div "Entrées/Sorties" at bounding box center [33, 83] width 63 height 9
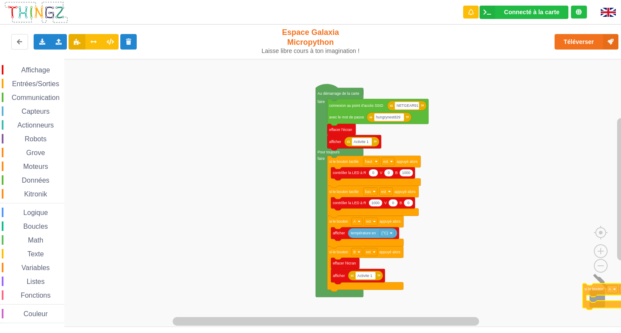
click at [595, 294] on div "Affichage Entrées/Sorties Communication Capteurs Actionneurs Robots Grove Moteu…" at bounding box center [313, 193] width 627 height 268
click at [36, 68] on span "Affichage" at bounding box center [35, 69] width 31 height 7
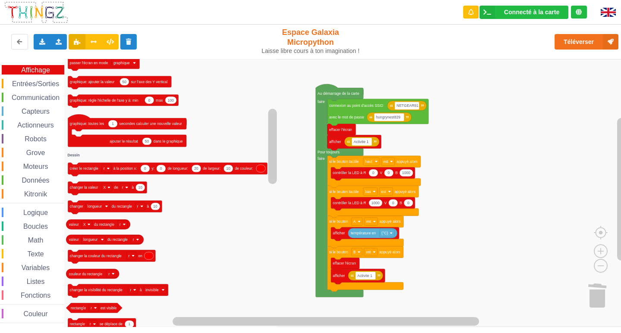
click at [43, 82] on span "Entrées/Sorties" at bounding box center [36, 83] width 50 height 7
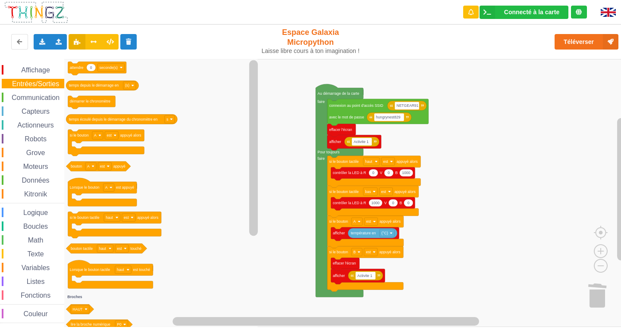
click at [33, 94] on span "Communication" at bounding box center [35, 97] width 50 height 7
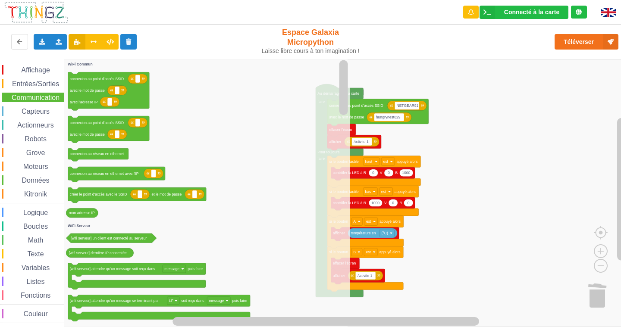
click at [27, 113] on span "Capteurs" at bounding box center [35, 111] width 31 height 7
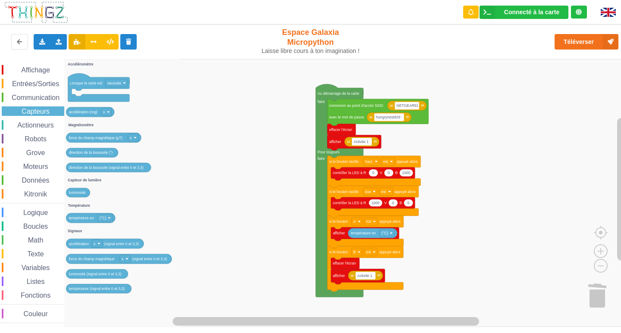
click at [32, 77] on div "Affichage Entrées/Sorties Communication Capteurs Actionneurs Robots Grove Moteu…" at bounding box center [32, 194] width 64 height 258
click at [34, 70] on span "Affichage" at bounding box center [35, 69] width 31 height 7
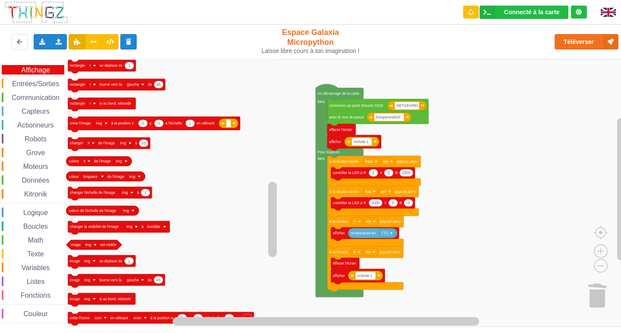
click at [31, 81] on span "Entrées/Sorties" at bounding box center [36, 83] width 50 height 7
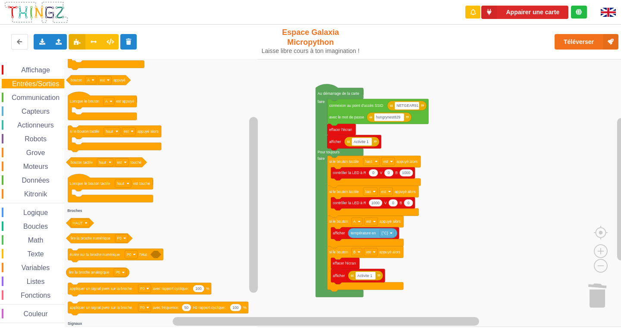
click at [40, 97] on span "Communication" at bounding box center [35, 97] width 50 height 7
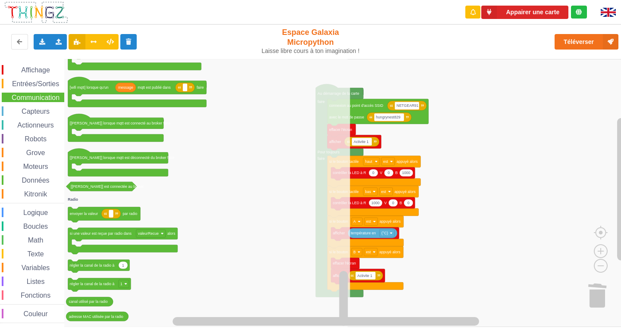
click at [37, 112] on span "Capteurs" at bounding box center [35, 111] width 31 height 7
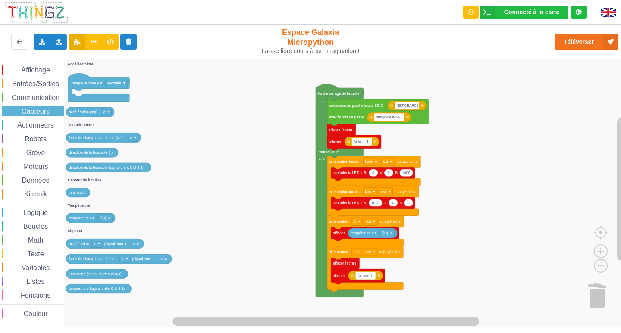
click at [37, 96] on span "Communication" at bounding box center [35, 97] width 50 height 7
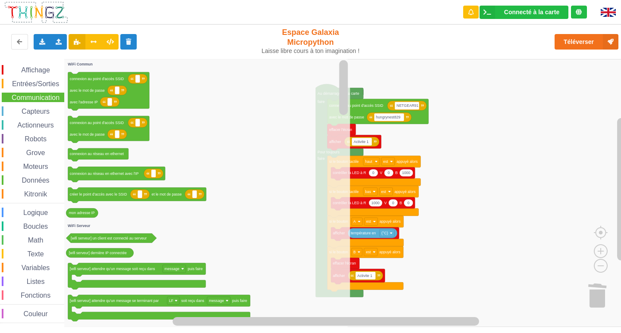
click at [35, 77] on div "Affichage Entrées/Sorties Communication Capteurs Actionneurs Robots Grove Moteu…" at bounding box center [32, 194] width 64 height 258
click at [28, 74] on div "Affichage" at bounding box center [33, 69] width 63 height 9
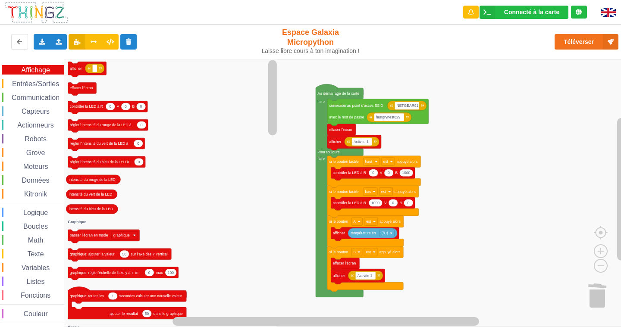
drag, startPoint x: 23, startPoint y: 61, endPoint x: 17, endPoint y: 80, distance: 20.1
click at [23, 66] on div "Affichage Entrées/Sorties Communication Capteurs Actionneurs Robots Grove Moteu…" at bounding box center [32, 193] width 64 height 268
click at [31, 82] on span "Entrées/Sorties" at bounding box center [36, 83] width 50 height 7
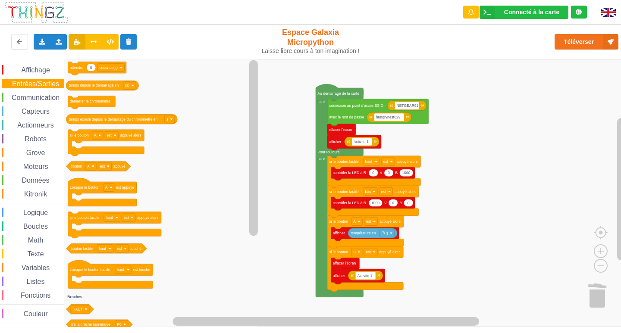
click at [29, 68] on span "Affichage" at bounding box center [35, 69] width 31 height 7
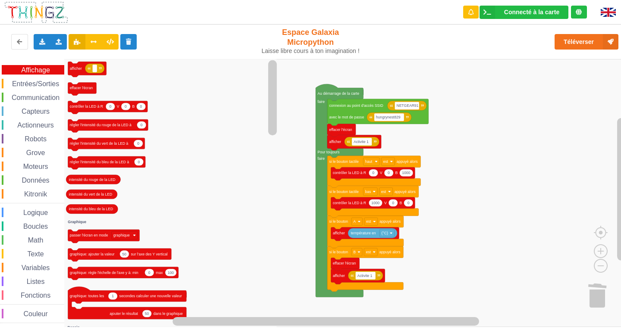
click at [34, 83] on span "Entrées/Sorties" at bounding box center [36, 83] width 50 height 7
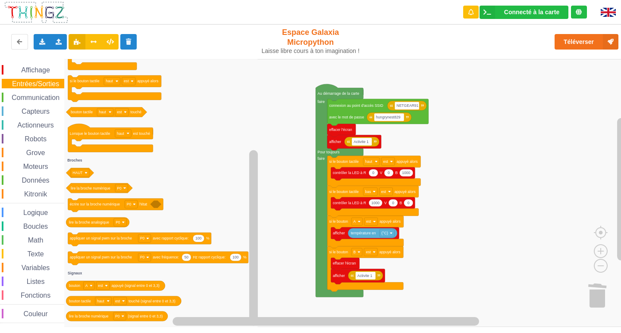
click at [37, 110] on span "Capteurs" at bounding box center [35, 111] width 31 height 7
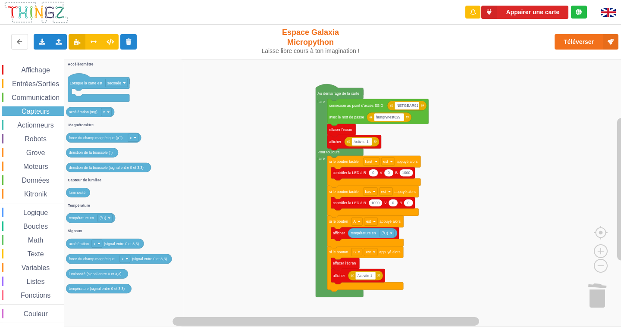
click at [31, 241] on span "Math" at bounding box center [36, 240] width 18 height 7
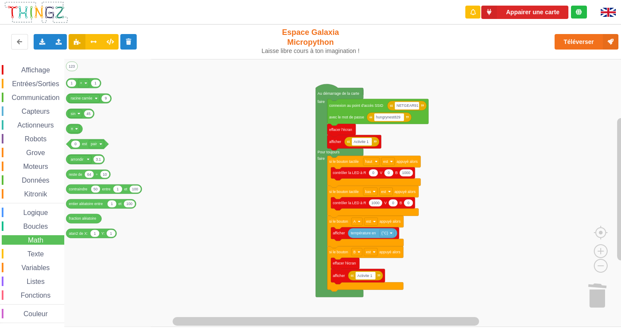
click at [36, 177] on span "Données" at bounding box center [36, 180] width 30 height 7
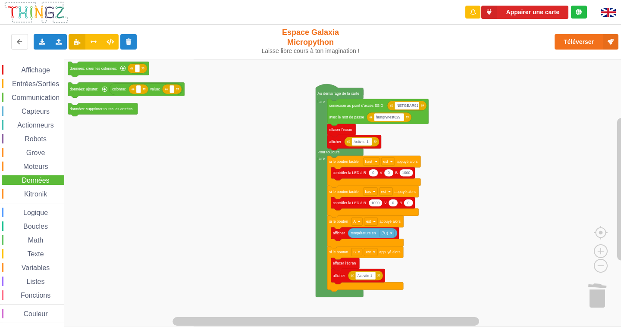
click at [35, 161] on div "Affichage Entrées/Sorties Communication Capteurs Actionneurs Robots Grove Moteu…" at bounding box center [32, 194] width 64 height 258
click at [34, 167] on span "Moteurs" at bounding box center [36, 166] width 28 height 7
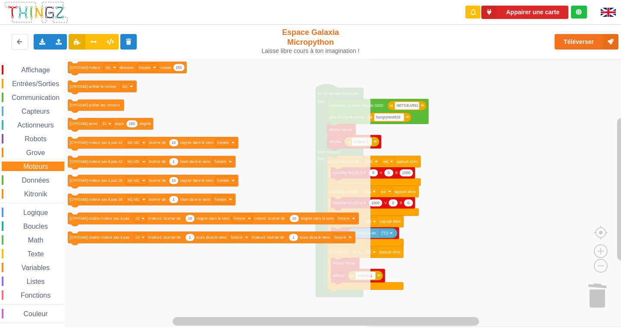
click at [31, 151] on span "Grove" at bounding box center [36, 152] width 22 height 7
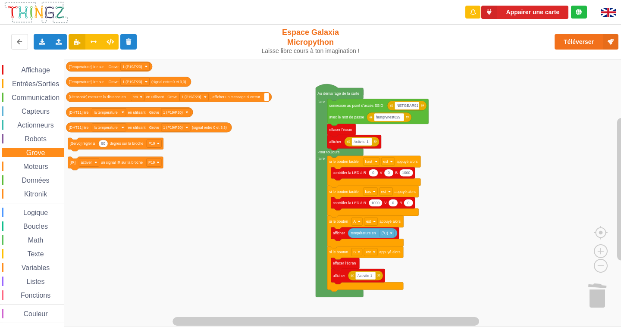
click at [42, 138] on span "Robots" at bounding box center [35, 138] width 25 height 7
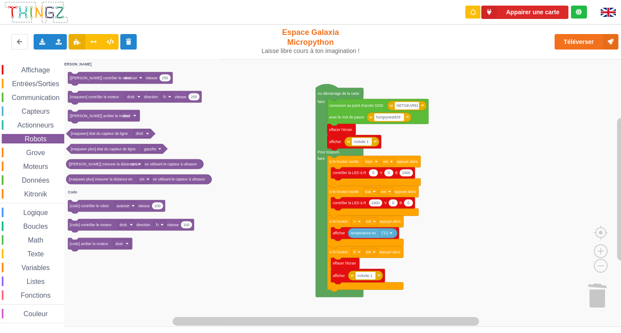
click at [19, 114] on span "Espace de travail de Blocky" at bounding box center [16, 111] width 7 height 7
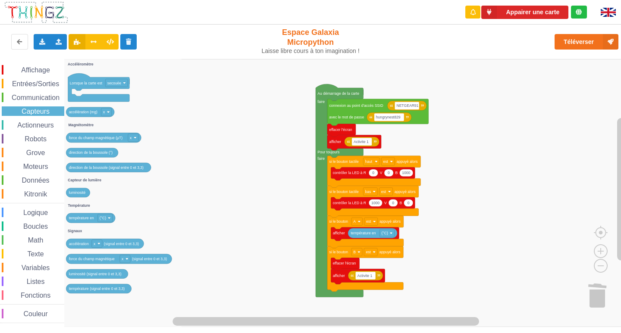
click at [30, 128] on span "Actionneurs" at bounding box center [35, 125] width 39 height 7
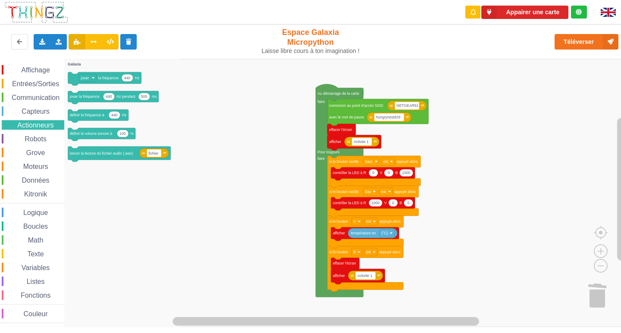
click at [44, 110] on span "Capteurs" at bounding box center [35, 111] width 31 height 7
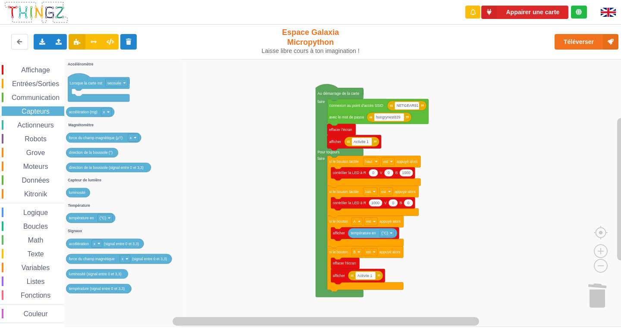
click at [50, 91] on div "Affichage Entrées/Sorties Communication Capteurs Actionneurs Robots Grove Moteu…" at bounding box center [32, 194] width 64 height 258
click at [44, 96] on span "Communication" at bounding box center [35, 97] width 50 height 7
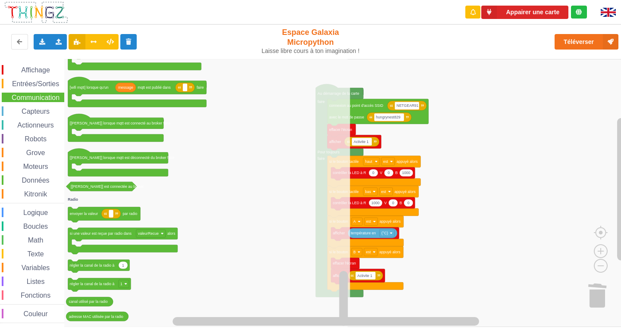
click at [26, 82] on span "Entrées/Sorties" at bounding box center [36, 83] width 50 height 7
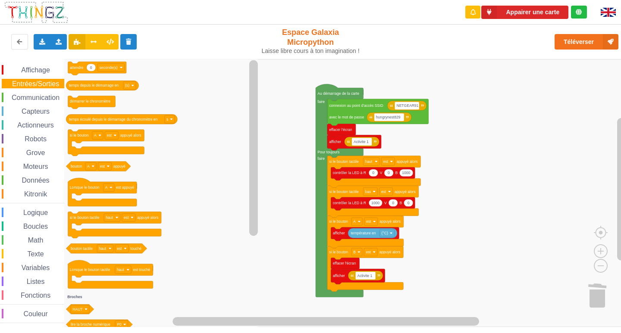
click at [159, 194] on icon "0 attendre seconde(s) temps depuis le démarrage en (s) démarrer le chronomètre …" at bounding box center [162, 193] width 196 height 268
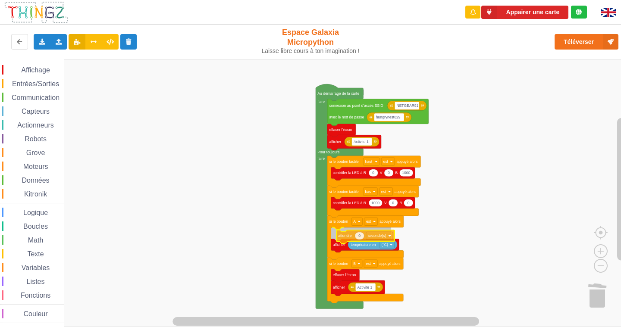
click at [349, 235] on div "Affichage Entrées/Sorties Communication Capteurs Actionneurs Robots Grove Moteu…" at bounding box center [313, 193] width 627 height 268
click at [355, 235] on icon "Espace de travail de Blocky" at bounding box center [354, 233] width 9 height 7
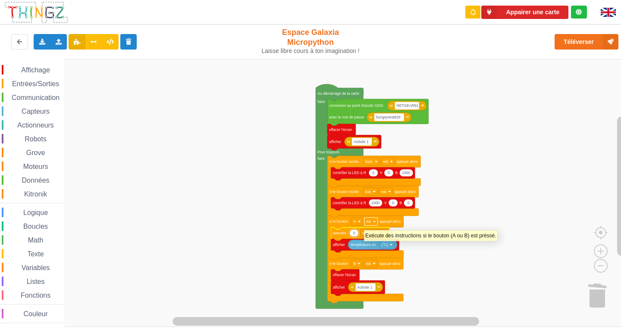
type input "1"
click at [432, 244] on rect "Espace de travail de Blocky" at bounding box center [313, 193] width 627 height 268
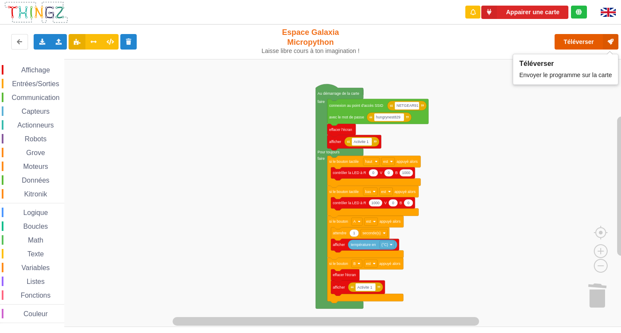
click at [573, 48] on button "Téléverser" at bounding box center [587, 42] width 64 height 16
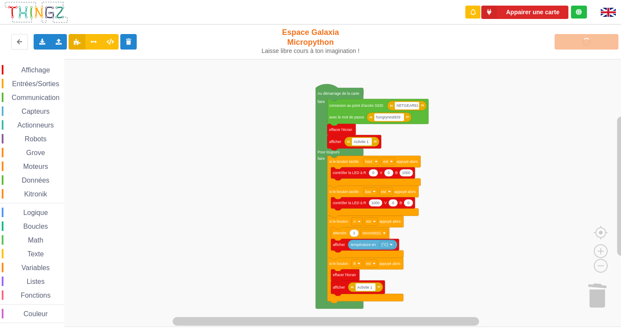
click at [583, 30] on div "Téléverser" at bounding box center [497, 42] width 255 height 28
click at [564, 43] on div "Téléverser" at bounding box center [497, 42] width 255 height 28
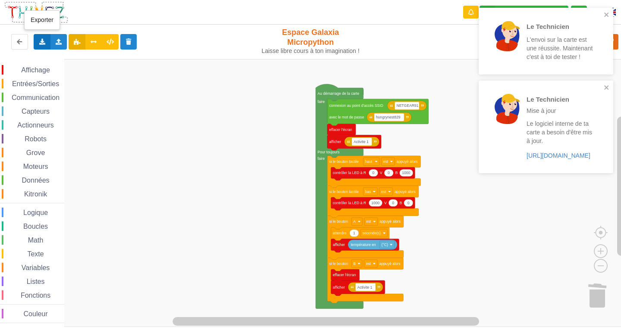
click at [39, 43] on icon at bounding box center [41, 41] width 7 height 5
click at [69, 60] on span "Exporter l'assemblage de blocs" at bounding box center [95, 57] width 84 height 7
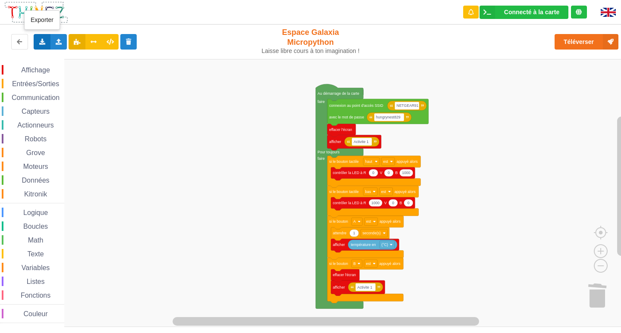
click at [38, 43] on icon at bounding box center [41, 41] width 7 height 5
click at [130, 60] on span "Exporter l'assemblage de blocs" at bounding box center [95, 57] width 84 height 7
